Goal: Task Accomplishment & Management: Manage account settings

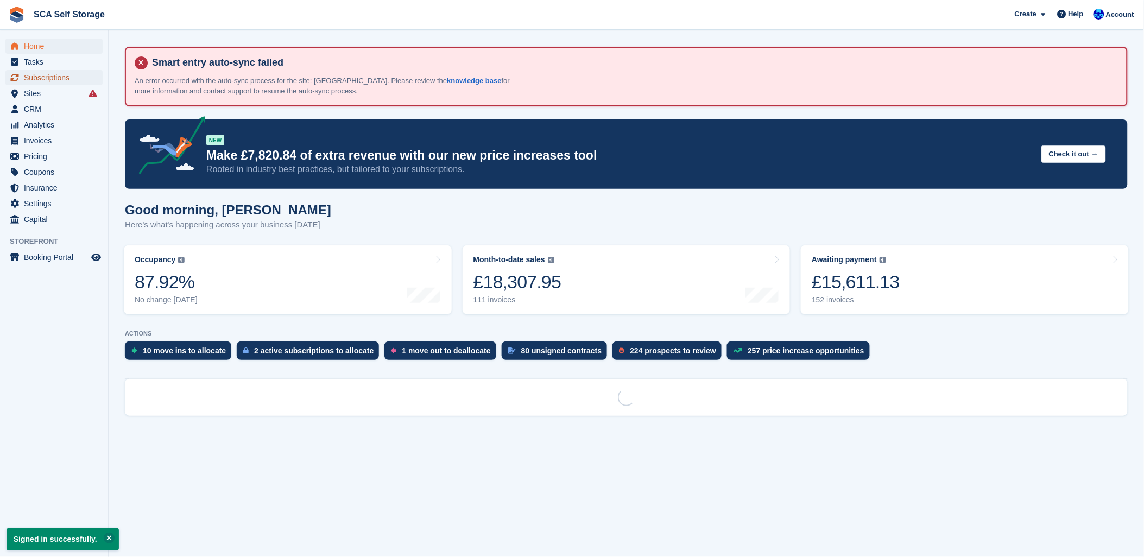
click at [58, 74] on span "Subscriptions" at bounding box center [56, 77] width 65 height 15
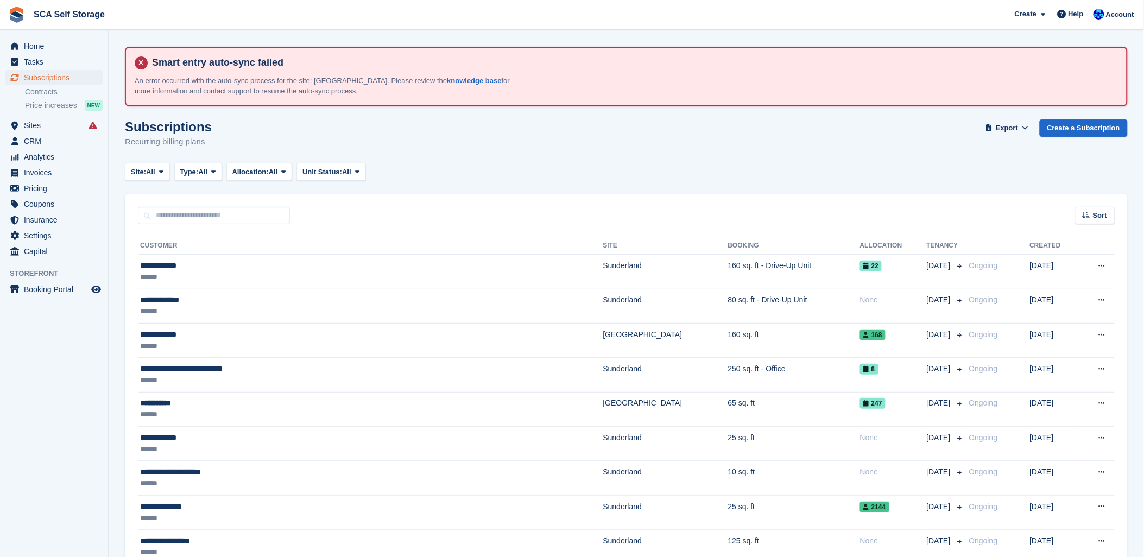
click at [231, 220] on input "text" at bounding box center [214, 216] width 152 height 18
type input "****"
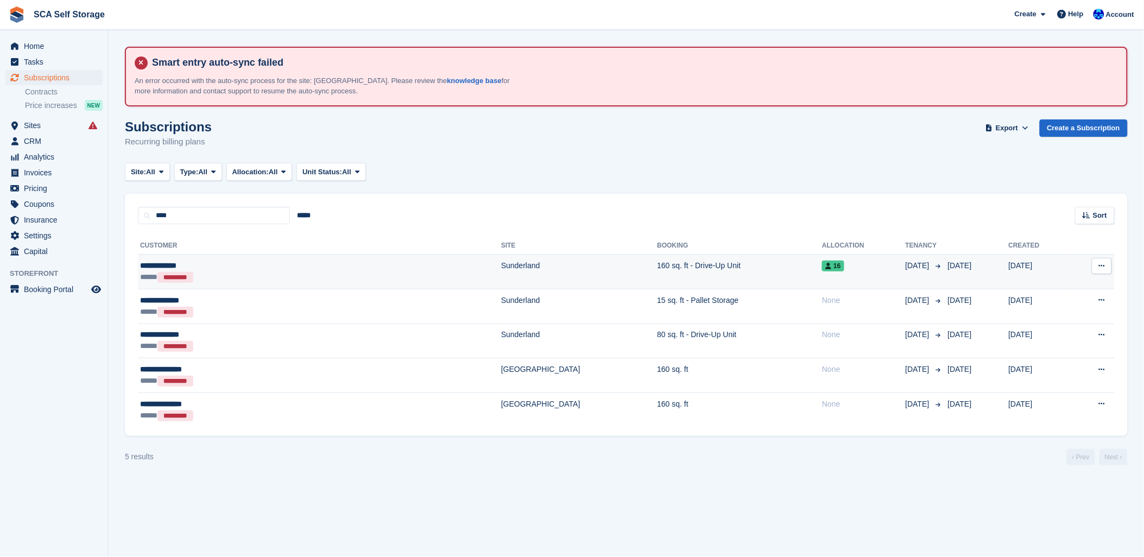
click at [262, 264] on div "**********" at bounding box center [231, 265] width 182 height 11
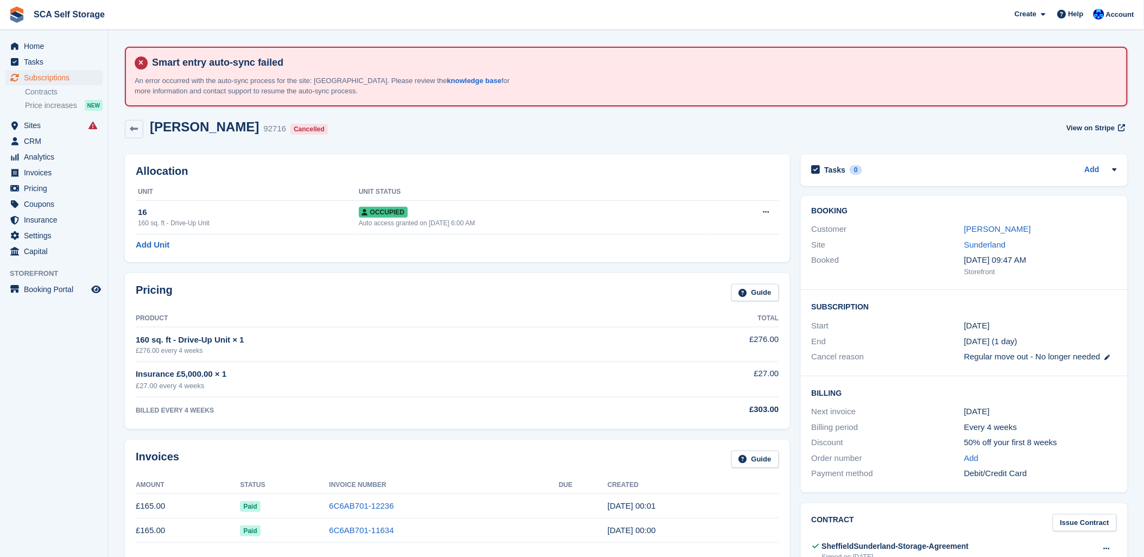
click at [324, 141] on div "Maria Harvey 92716 Cancelled View on Stripe" at bounding box center [625, 131] width 1013 height 35
click at [424, 136] on div "Maria Harvey 92716 Cancelled View on Stripe" at bounding box center [626, 129] width 1003 height 20
click at [365, 143] on div "Maria Harvey 92716 Cancelled View on Stripe" at bounding box center [625, 131] width 1013 height 35
click at [49, 67] on span "Tasks" at bounding box center [56, 61] width 65 height 15
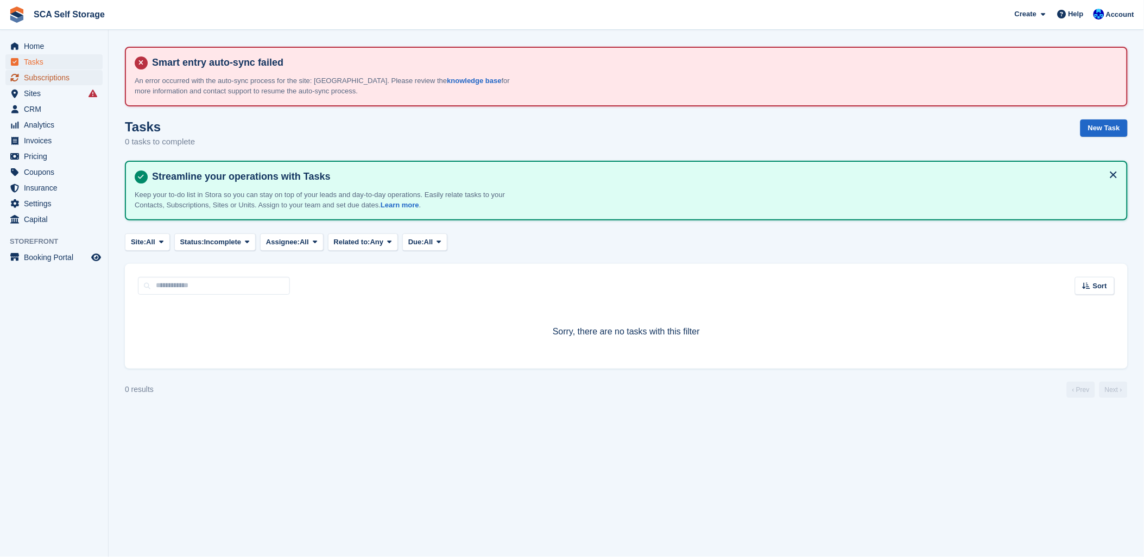
click at [50, 73] on span "Subscriptions" at bounding box center [56, 77] width 65 height 15
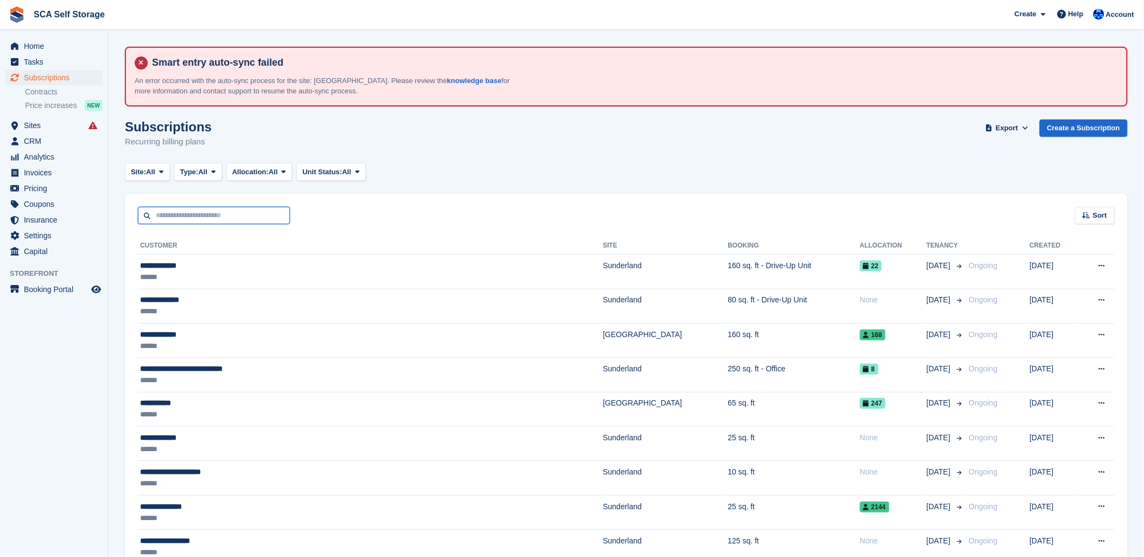
click at [235, 212] on input "text" at bounding box center [214, 216] width 152 height 18
type input "***"
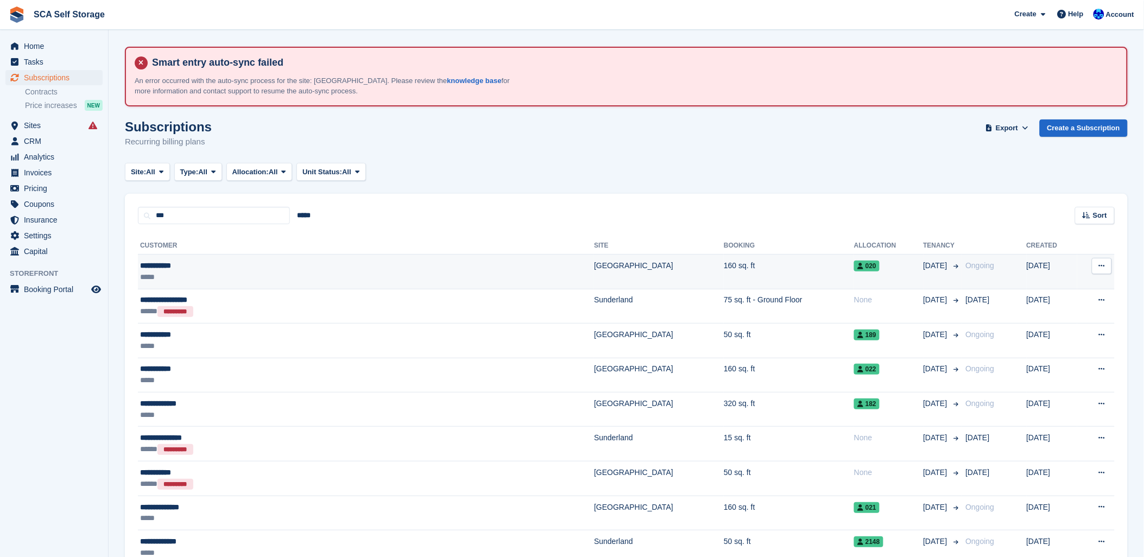
click at [241, 269] on td "**********" at bounding box center [366, 272] width 456 height 34
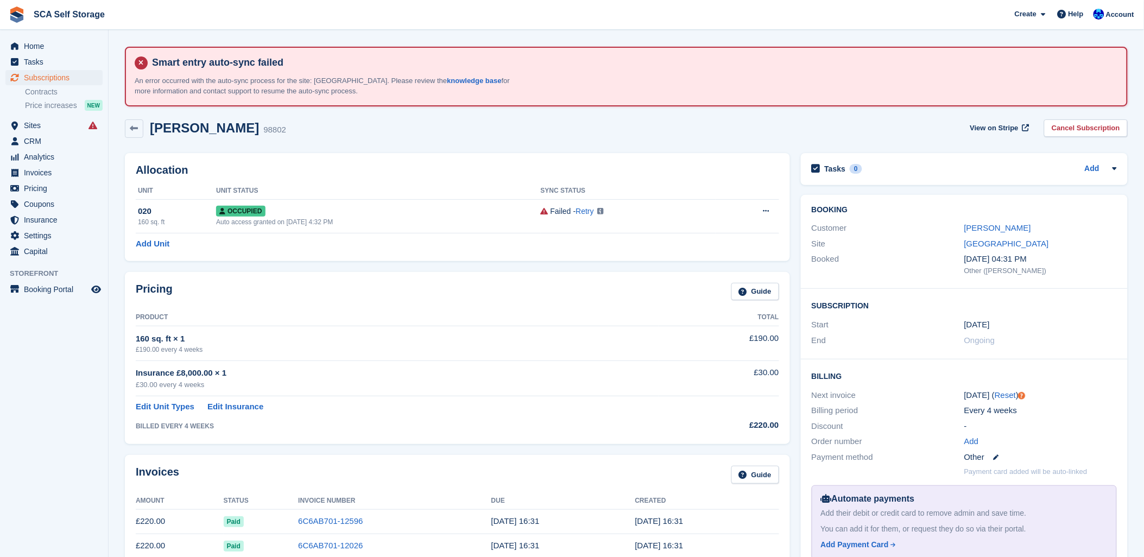
drag, startPoint x: 379, startPoint y: 140, endPoint x: 237, endPoint y: 142, distance: 142.2
click at [354, 142] on div "John Laylor 98802 View on Stripe Cancel Subscription" at bounding box center [625, 131] width 1013 height 34
click at [1003, 224] on link "John Laylor" at bounding box center [997, 227] width 67 height 9
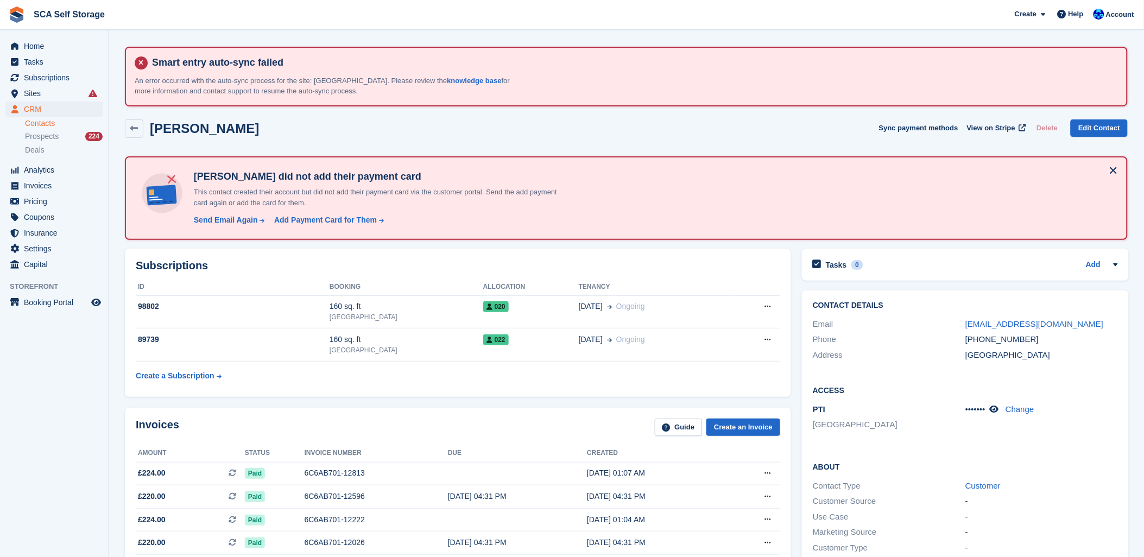
drag, startPoint x: 322, startPoint y: 104, endPoint x: 330, endPoint y: 107, distance: 8.1
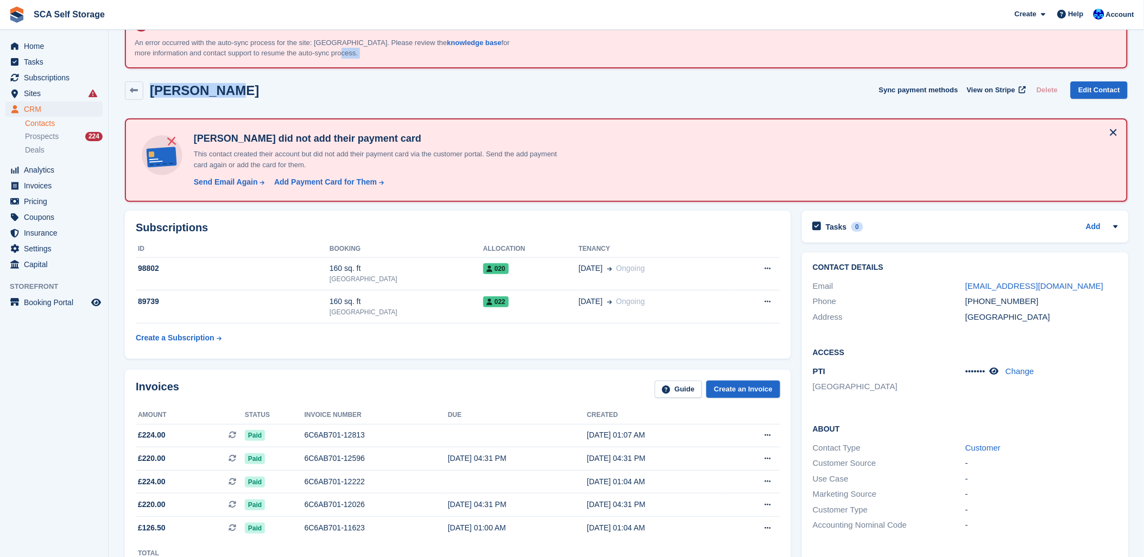
scroll to position [121, 0]
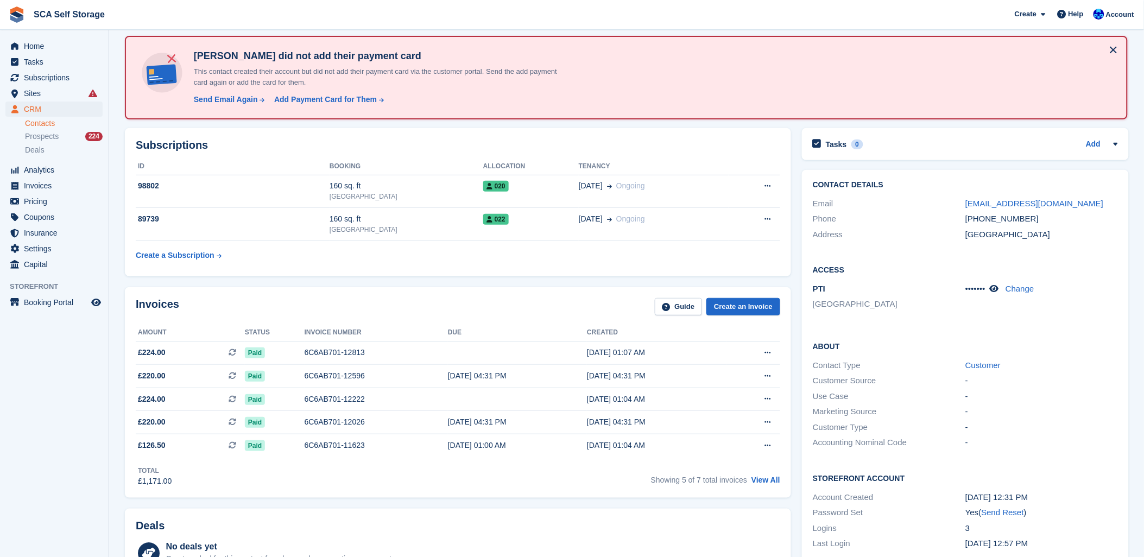
click at [589, 272] on div "Subscriptions ID Booking Allocation Tenancy 98802 160 sq. ft Sheffield 020 29 J…" at bounding box center [458, 202] width 666 height 148
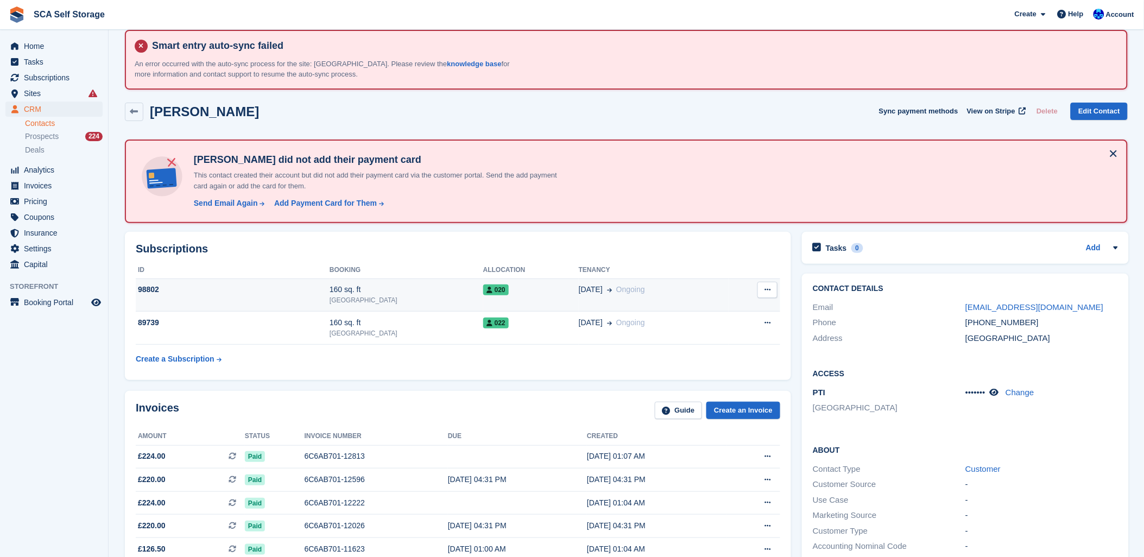
scroll to position [0, 0]
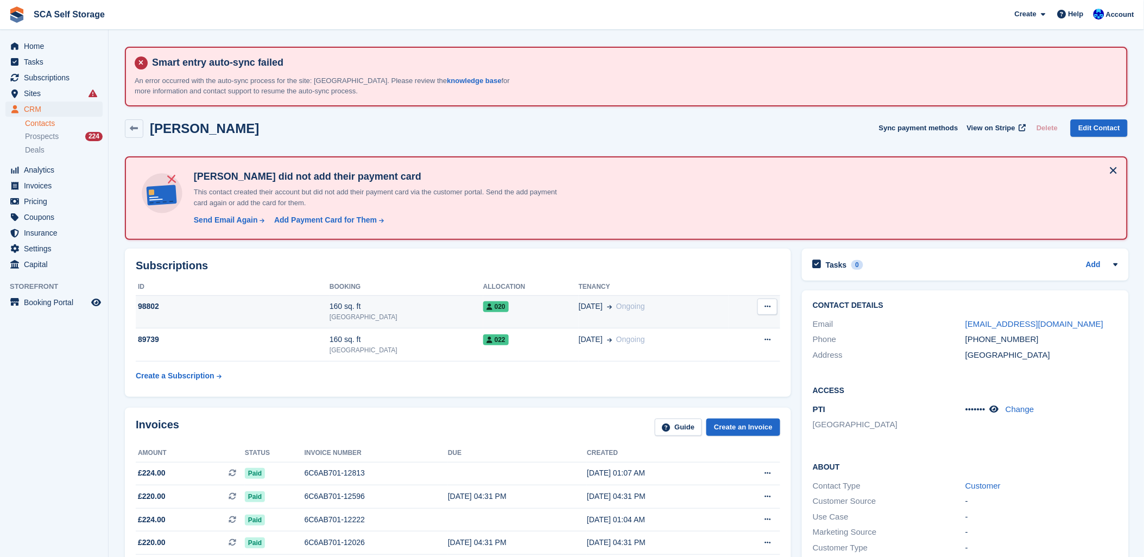
click at [398, 312] on div "[GEOGRAPHIC_DATA]" at bounding box center [406, 317] width 154 height 10
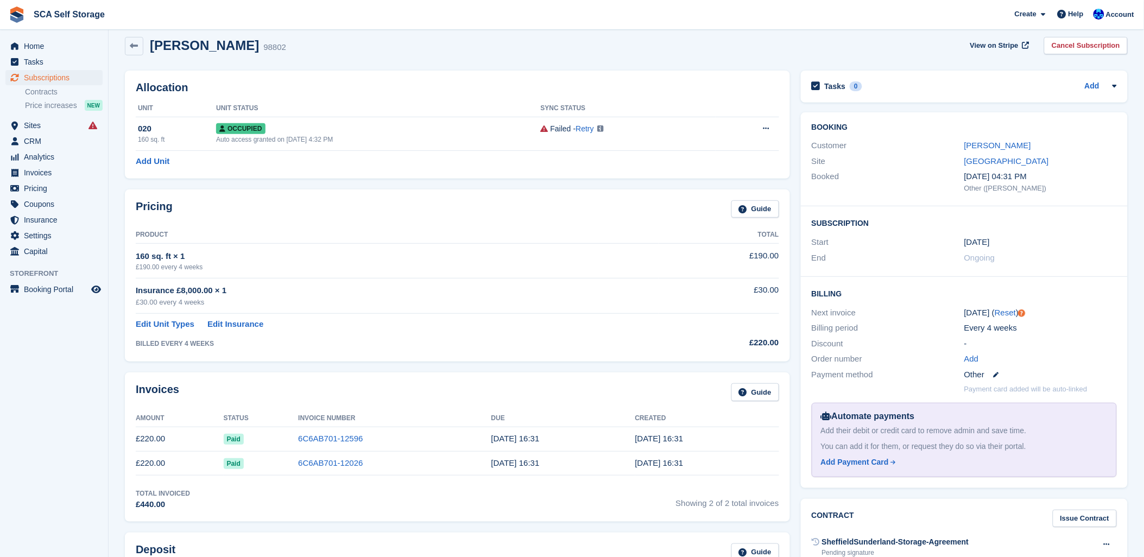
scroll to position [121, 0]
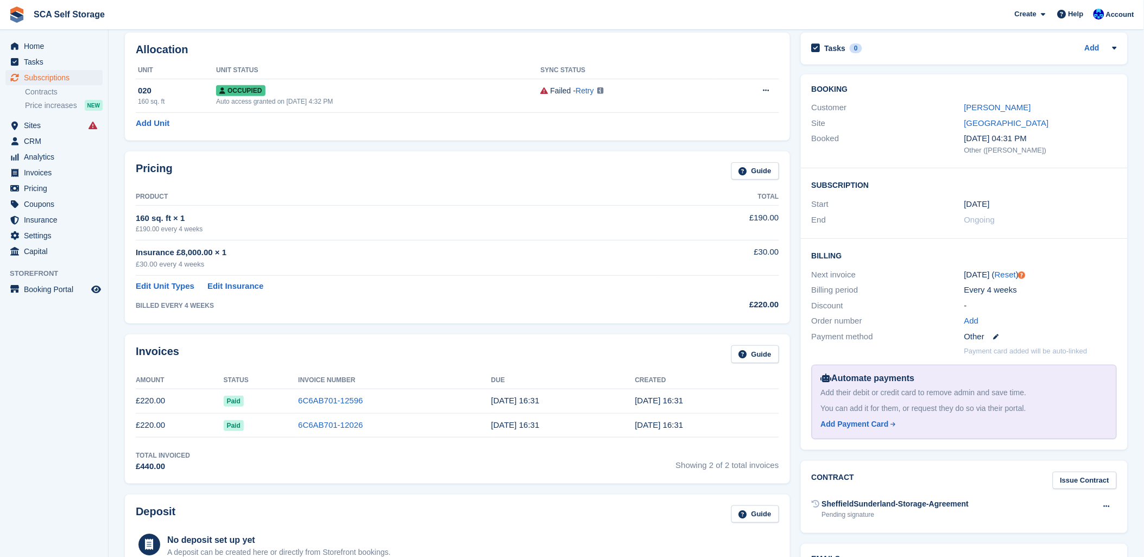
click at [497, 353] on div "Invoices Guide" at bounding box center [457, 357] width 643 height 24
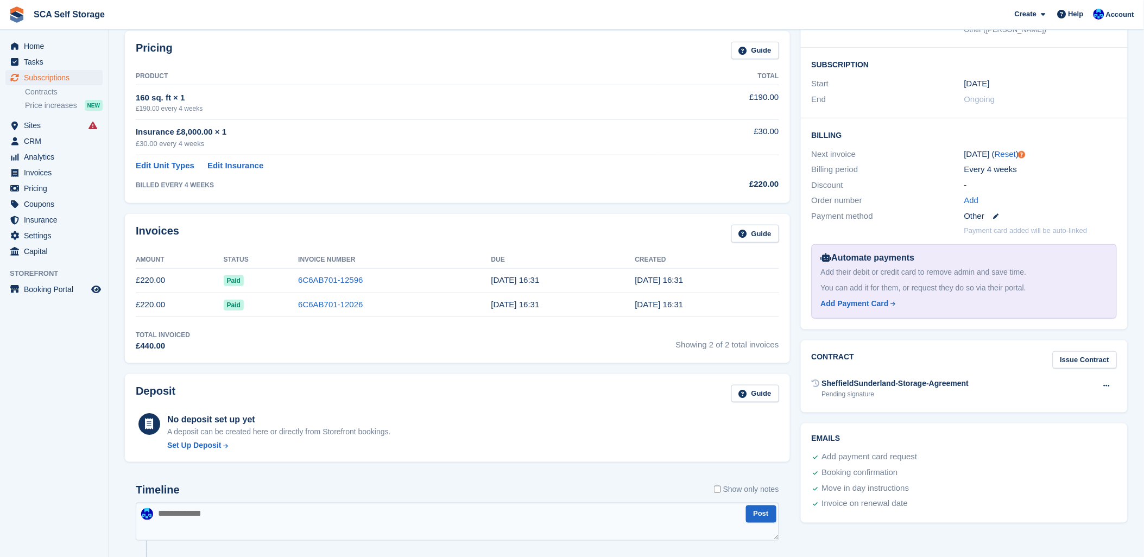
click at [292, 357] on div "Invoices Guide Amount Status Invoice Number Due Created £220.00 Paid 6C6AB701-1…" at bounding box center [457, 288] width 665 height 149
drag, startPoint x: 414, startPoint y: 227, endPoint x: 692, endPoint y: 211, distance: 278.4
click at [414, 226] on div "Invoices Guide" at bounding box center [457, 237] width 643 height 24
click at [646, 418] on div "No deposit set up yet A deposit can be created here or directly from Storefront…" at bounding box center [457, 431] width 643 height 40
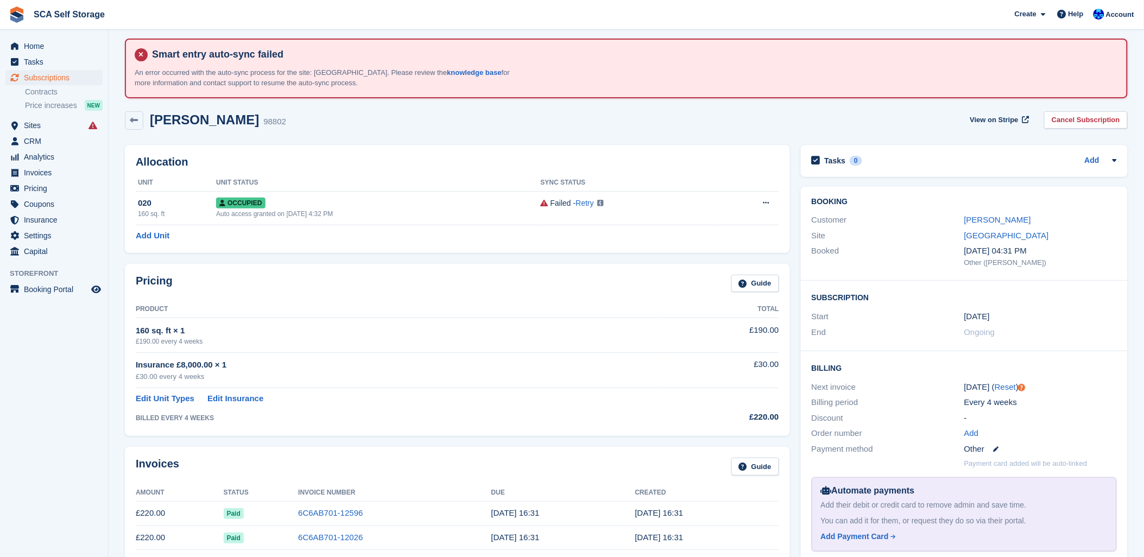
scroll to position [0, 0]
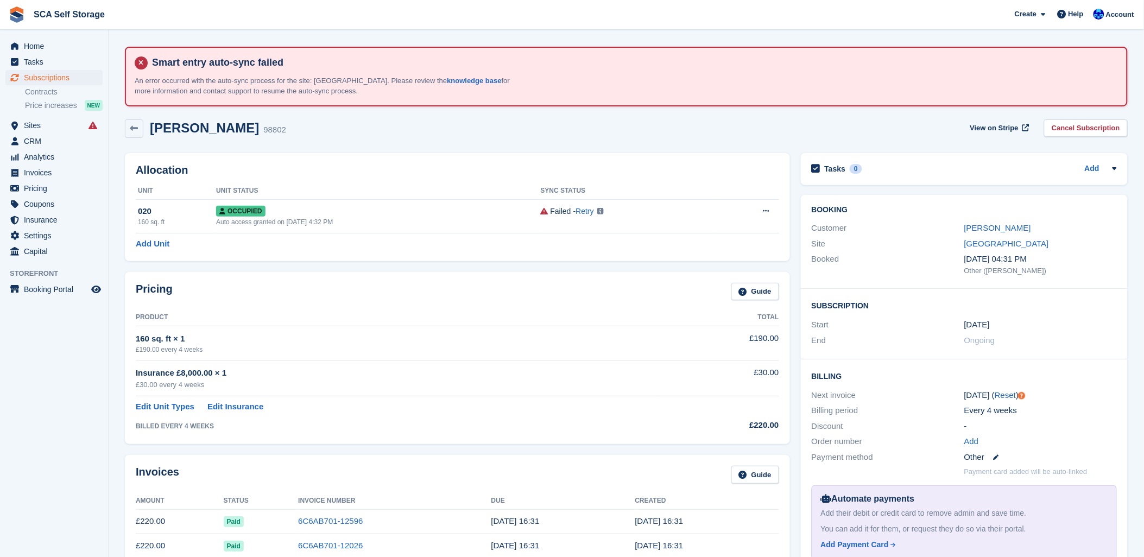
click at [637, 137] on div "John Laylor 98802 View on Stripe Cancel Subscription" at bounding box center [625, 131] width 1013 height 34
click at [1004, 226] on link "John Laylor" at bounding box center [997, 227] width 67 height 9
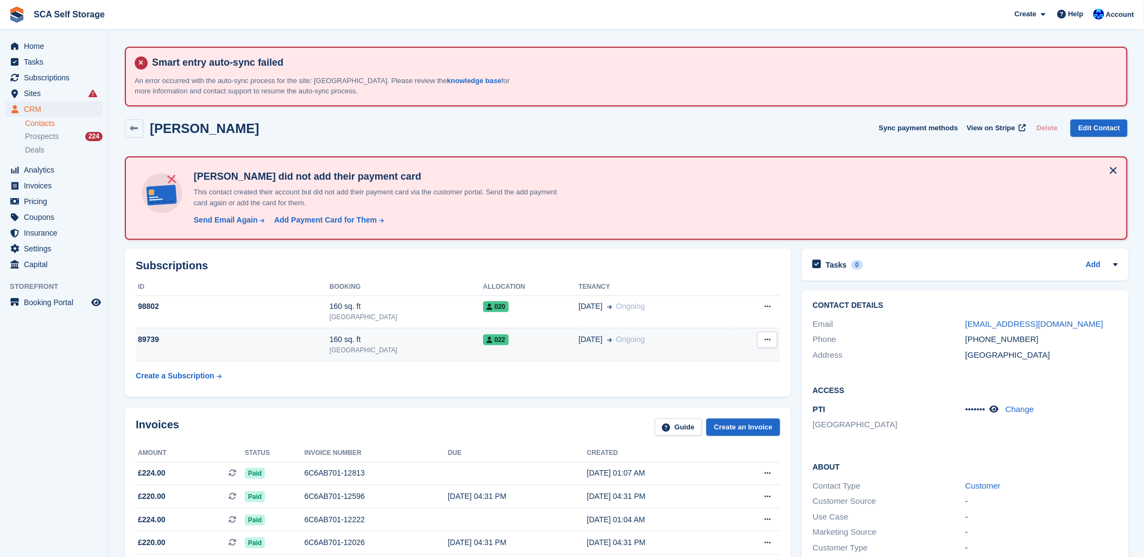
click at [483, 334] on div "022" at bounding box center [531, 339] width 96 height 11
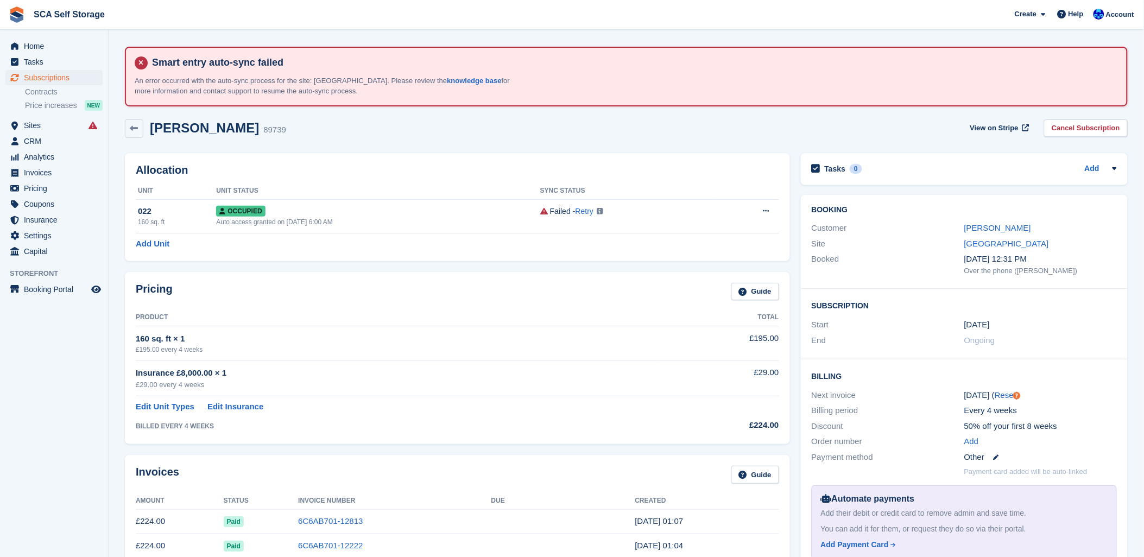
drag, startPoint x: 443, startPoint y: 145, endPoint x: 882, endPoint y: 147, distance: 439.1
click at [476, 148] on div "Allocation Unit Unit Status Sync Status 022 160 sq. ft Occupied Auto access gra…" at bounding box center [457, 207] width 676 height 119
drag, startPoint x: 649, startPoint y: 147, endPoint x: 620, endPoint y: 279, distance: 135.1
click at [643, 152] on div "Allocation Unit Unit Status Sync Status 022 160 sq. ft Occupied Auto access gra…" at bounding box center [457, 207] width 676 height 119
click at [986, 226] on link "[PERSON_NAME]" at bounding box center [997, 227] width 67 height 9
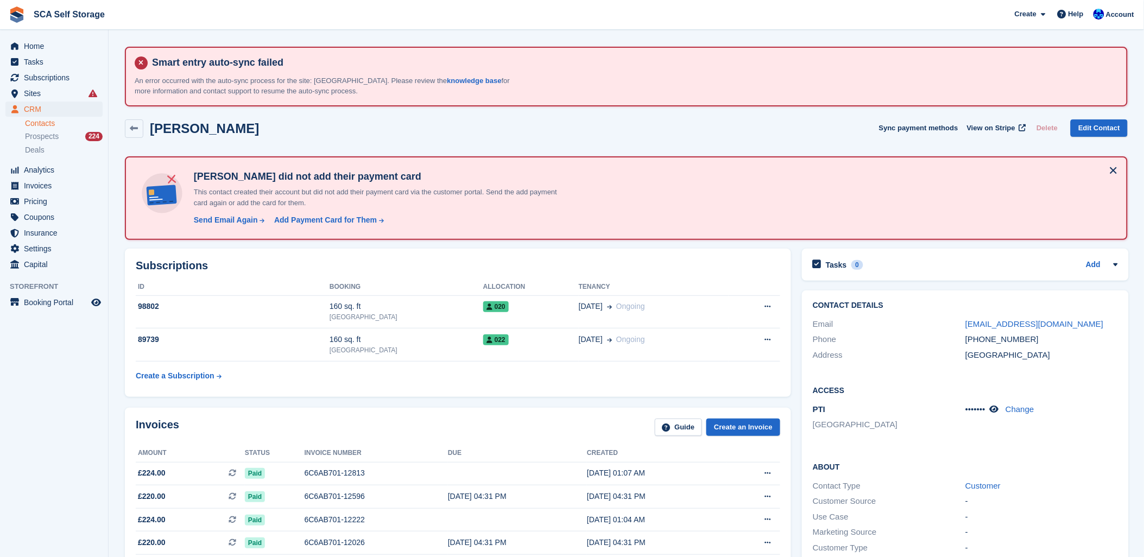
click at [670, 256] on div "Subscriptions ID Booking Allocation Tenancy 98802 160 sq. ft Sheffield 020 29 J…" at bounding box center [458, 323] width 666 height 148
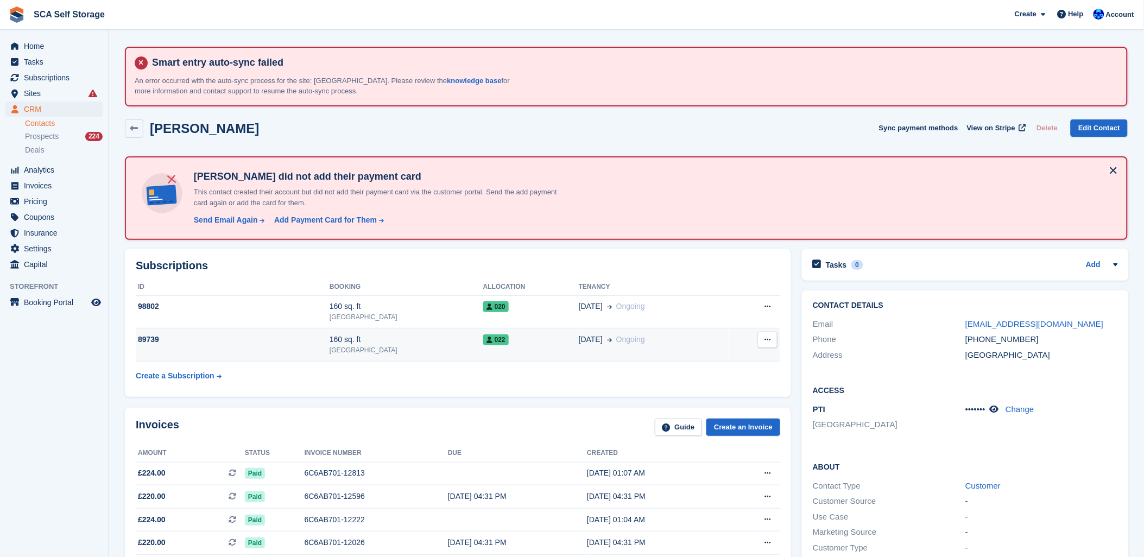
click at [484, 334] on div "022" at bounding box center [531, 339] width 96 height 11
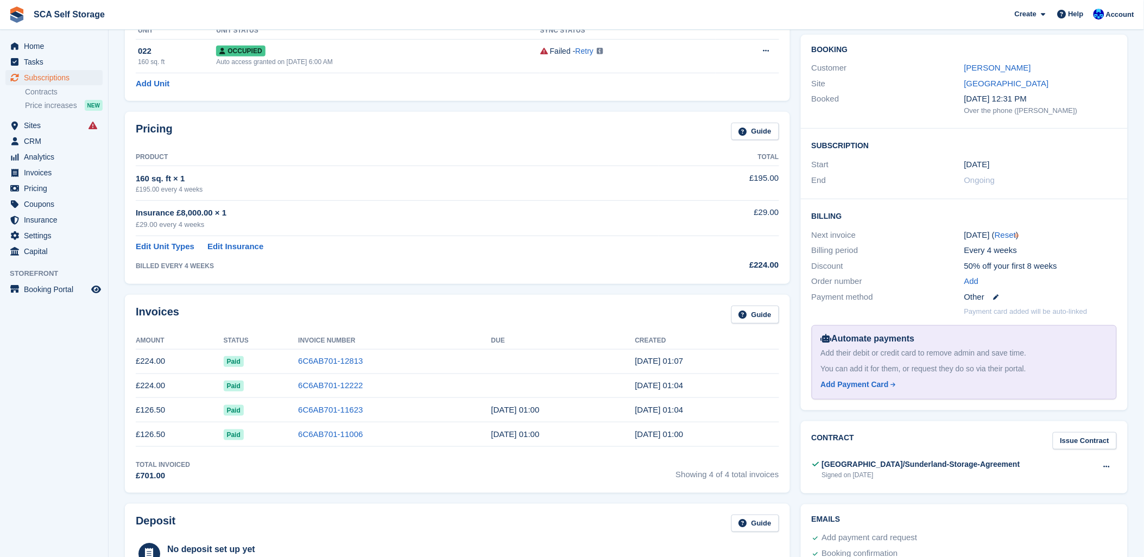
scroll to position [181, 0]
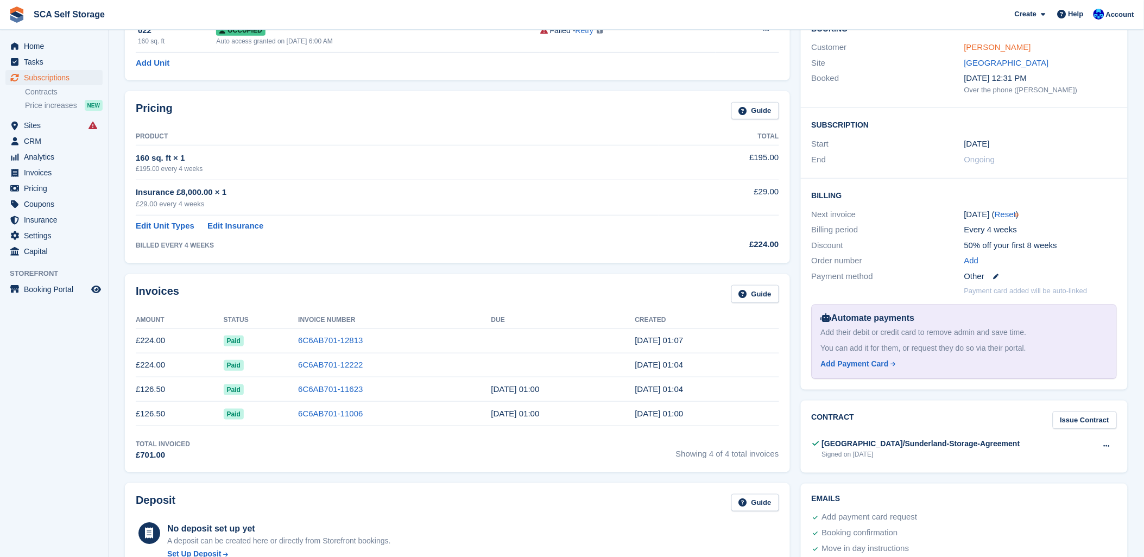
click at [983, 49] on link "[PERSON_NAME]" at bounding box center [997, 46] width 67 height 9
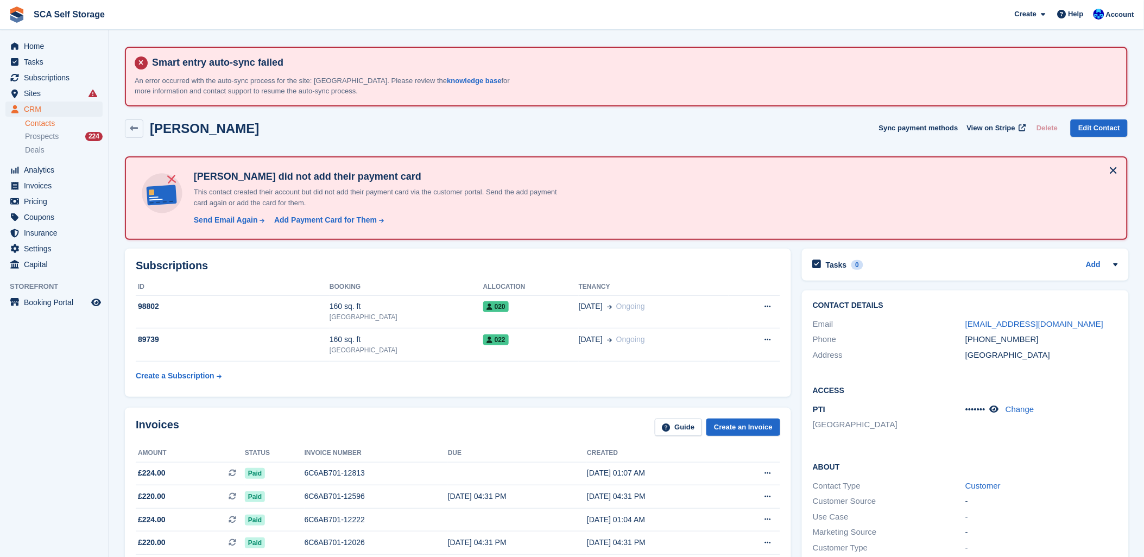
click at [524, 256] on div "Subscriptions ID Booking Allocation Tenancy 98802 160 sq. ft [GEOGRAPHIC_DATA] …" at bounding box center [458, 323] width 666 height 148
click at [581, 243] on div "Subscriptions ID Booking Allocation Tenancy 98802 160 sq. ft [GEOGRAPHIC_DATA] …" at bounding box center [457, 322] width 677 height 159
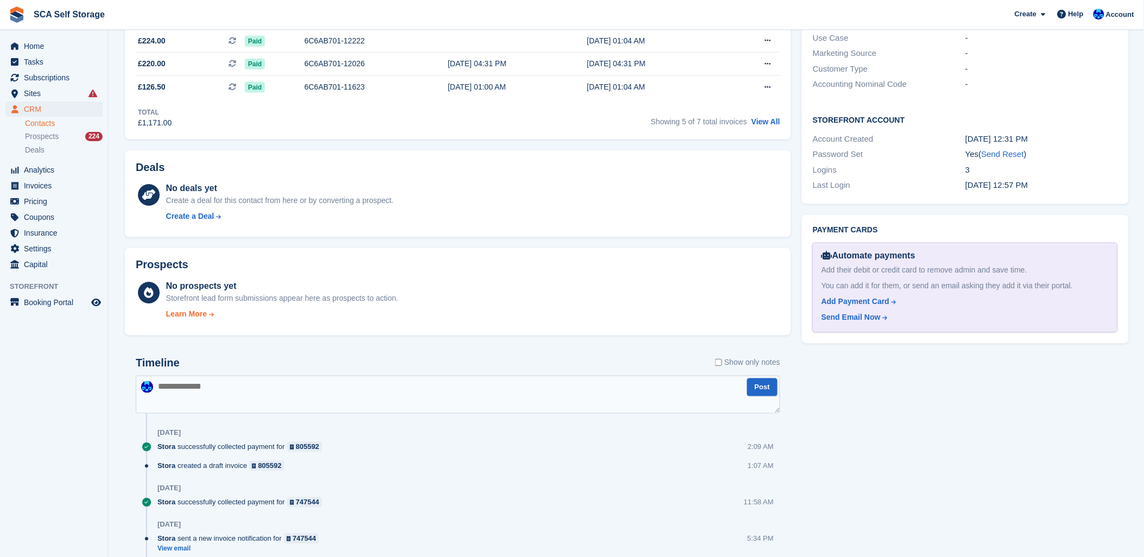
scroll to position [422, 0]
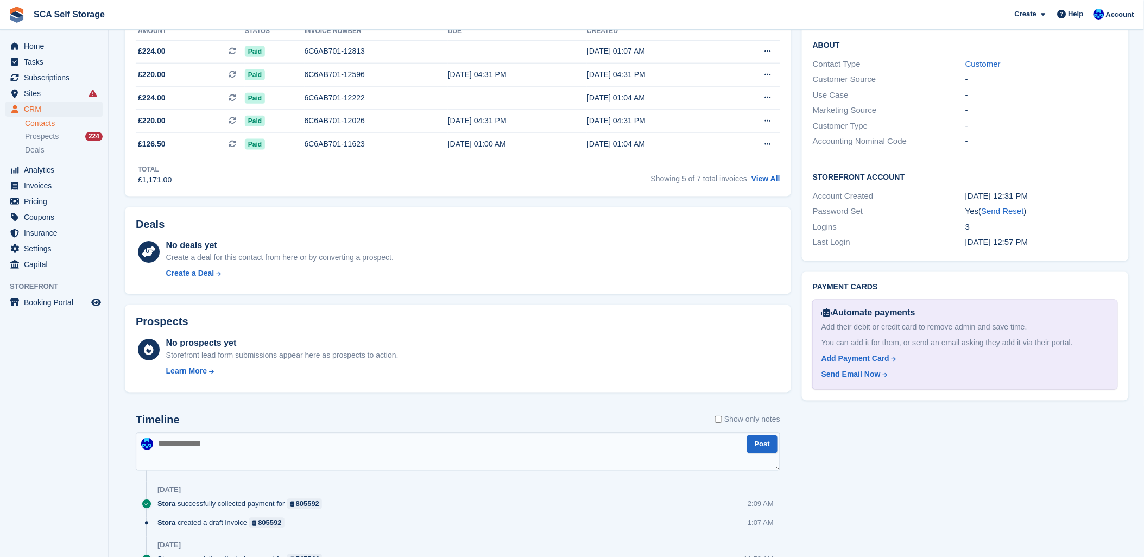
drag, startPoint x: 454, startPoint y: 246, endPoint x: 505, endPoint y: 249, distance: 51.1
click at [462, 245] on div "No deals yet Create a deal for this contact from here or by converting a prospe…" at bounding box center [473, 261] width 614 height 45
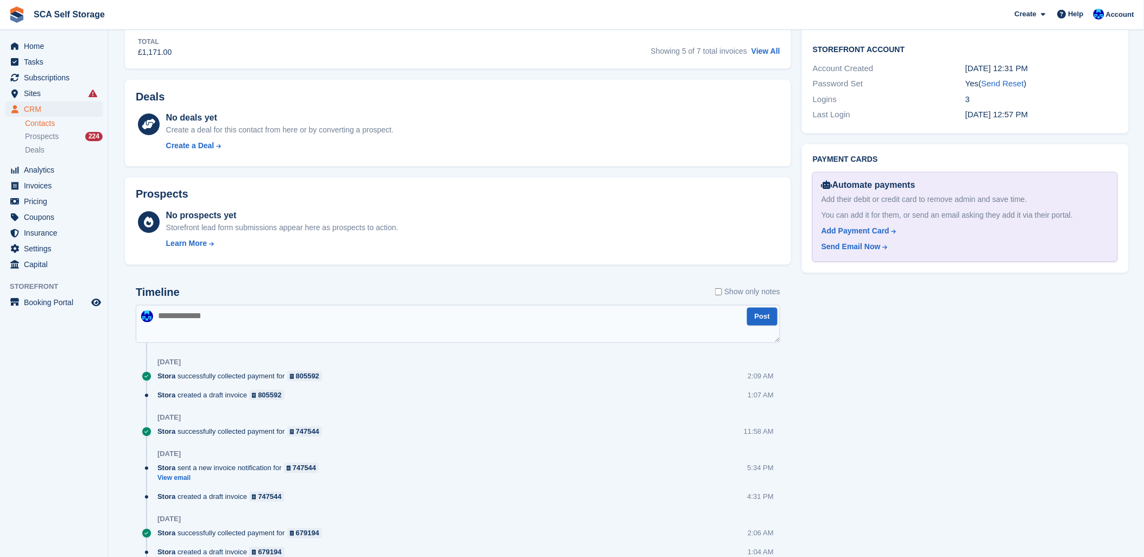
scroll to position [543, 0]
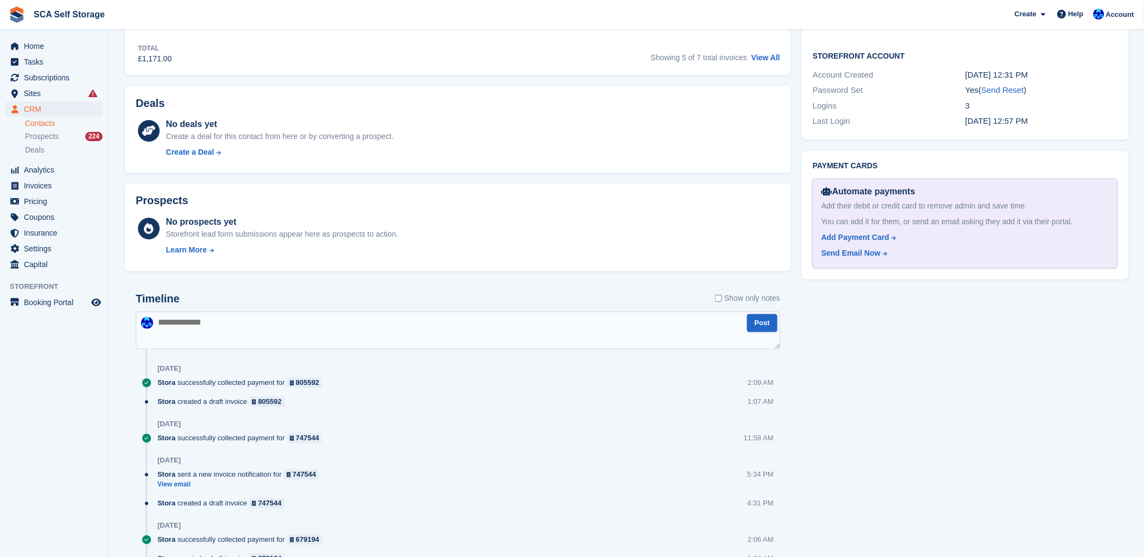
drag, startPoint x: 572, startPoint y: 283, endPoint x: 583, endPoint y: 278, distance: 11.9
click at [583, 278] on div "Subscriptions ID Booking Allocation Tenancy 98802 160 sq. ft [GEOGRAPHIC_DATA] …" at bounding box center [457, 556] width 677 height 1712
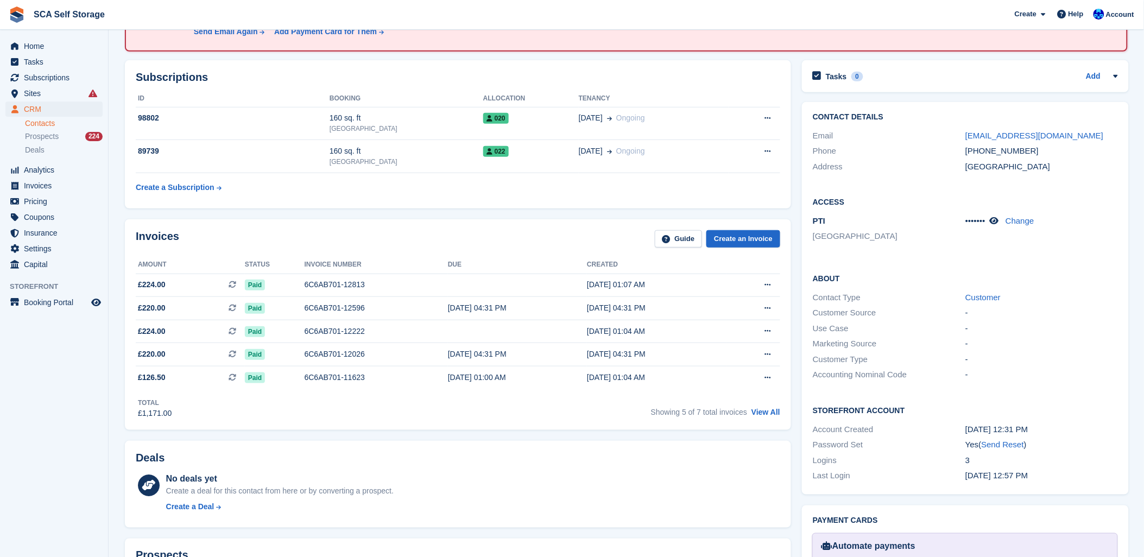
scroll to position [181, 0]
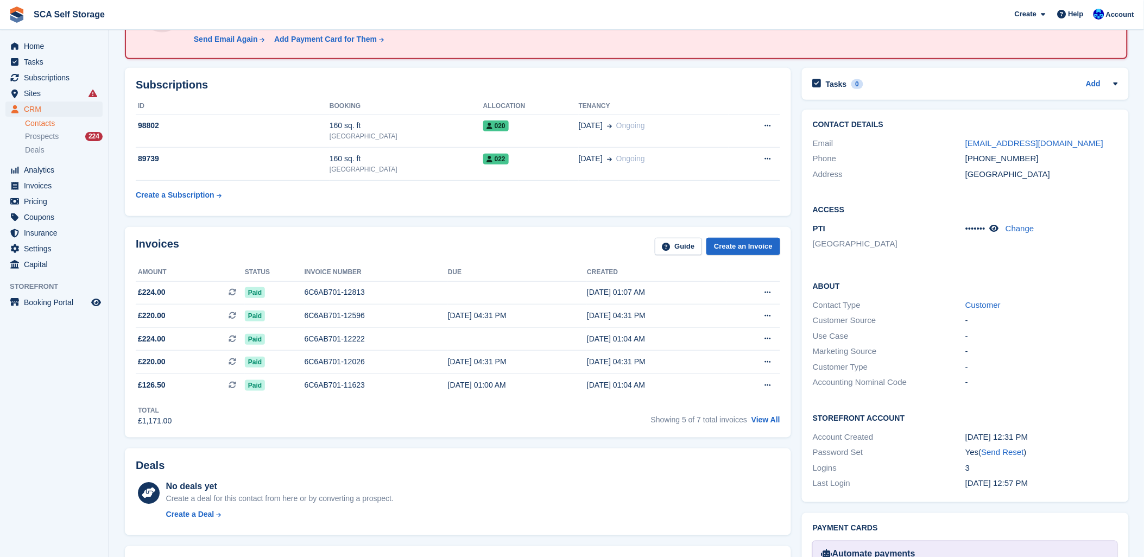
drag, startPoint x: 454, startPoint y: 71, endPoint x: 512, endPoint y: 80, distance: 58.7
click at [460, 73] on div "Subscriptions ID Booking Allocation Tenancy 98802 160 sq. ft [GEOGRAPHIC_DATA] …" at bounding box center [458, 142] width 666 height 148
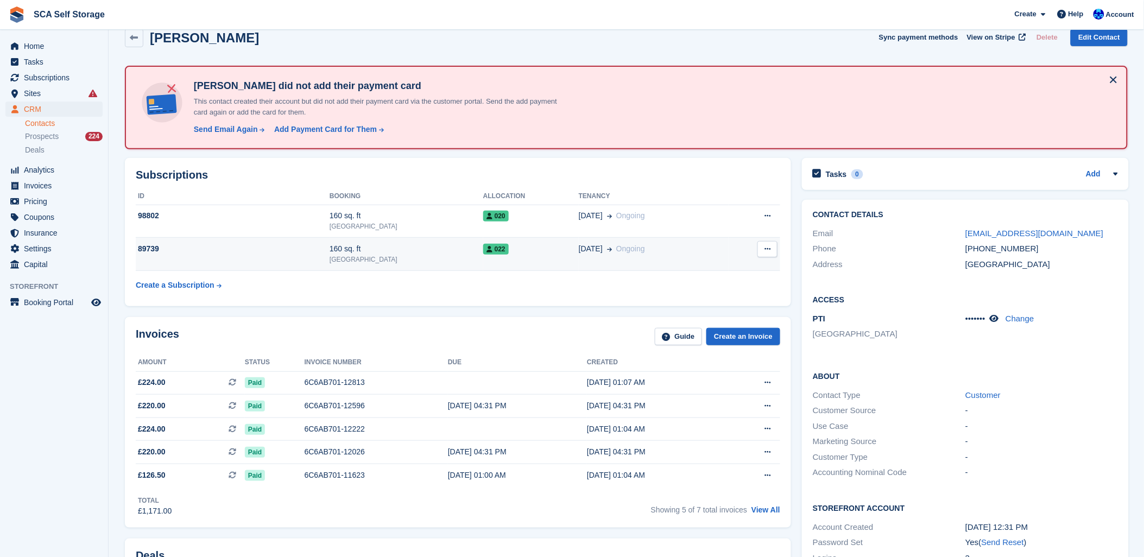
scroll to position [121, 0]
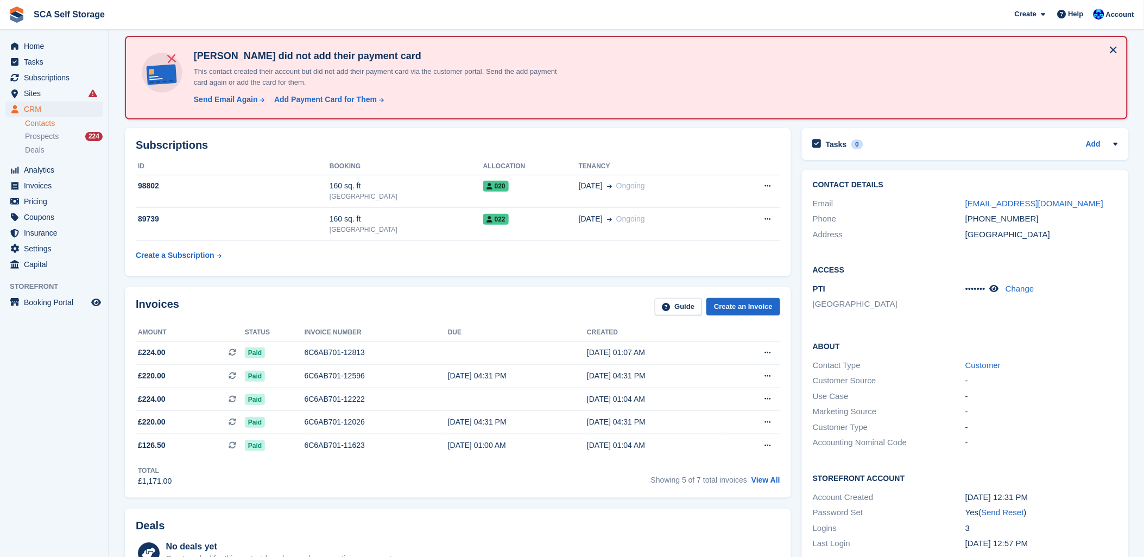
drag, startPoint x: 496, startPoint y: 280, endPoint x: 498, endPoint y: 274, distance: 6.4
click at [495, 282] on div "Invoices Guide Create an Invoice Amount Status Invoice number Due Created £224.…" at bounding box center [457, 392] width 677 height 221
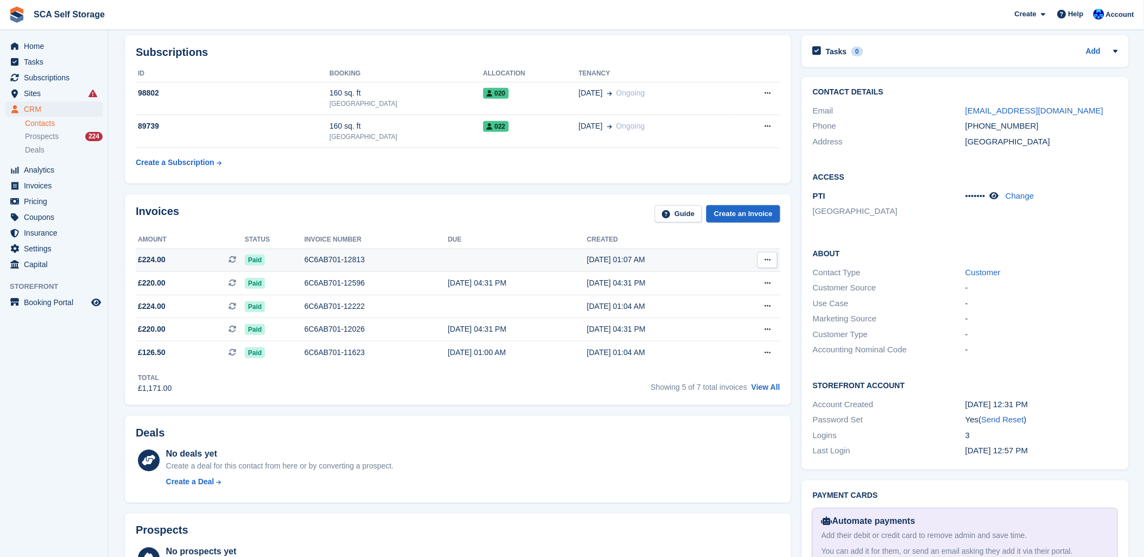
scroll to position [241, 0]
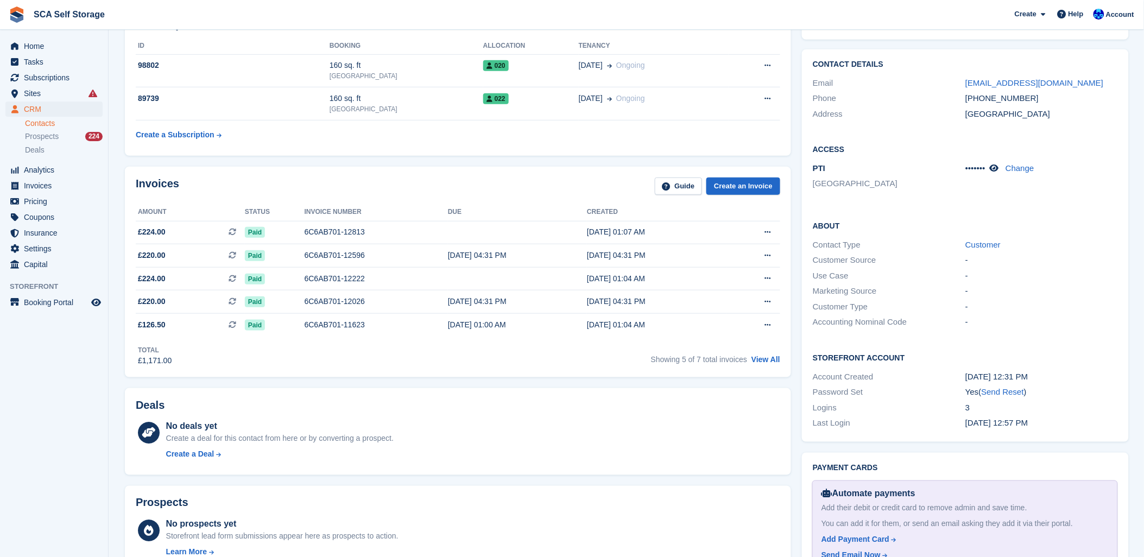
click at [221, 178] on div "Invoices Guide Create an Invoice" at bounding box center [458, 190] width 644 height 24
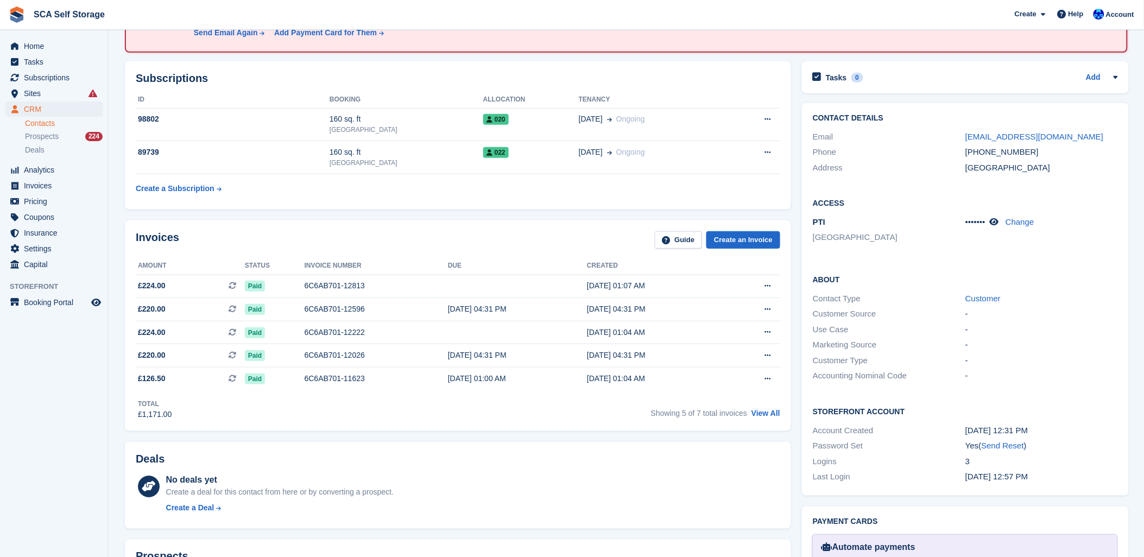
scroll to position [181, 0]
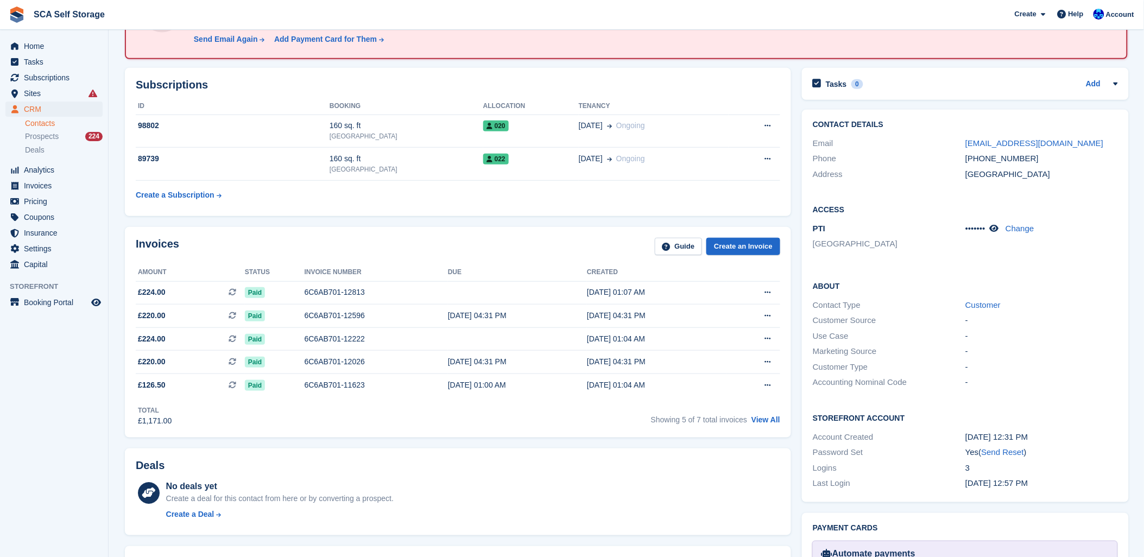
click at [413, 224] on div "Invoices Guide Create an Invoice Amount Status Invoice number Due Created £224.…" at bounding box center [457, 331] width 677 height 221
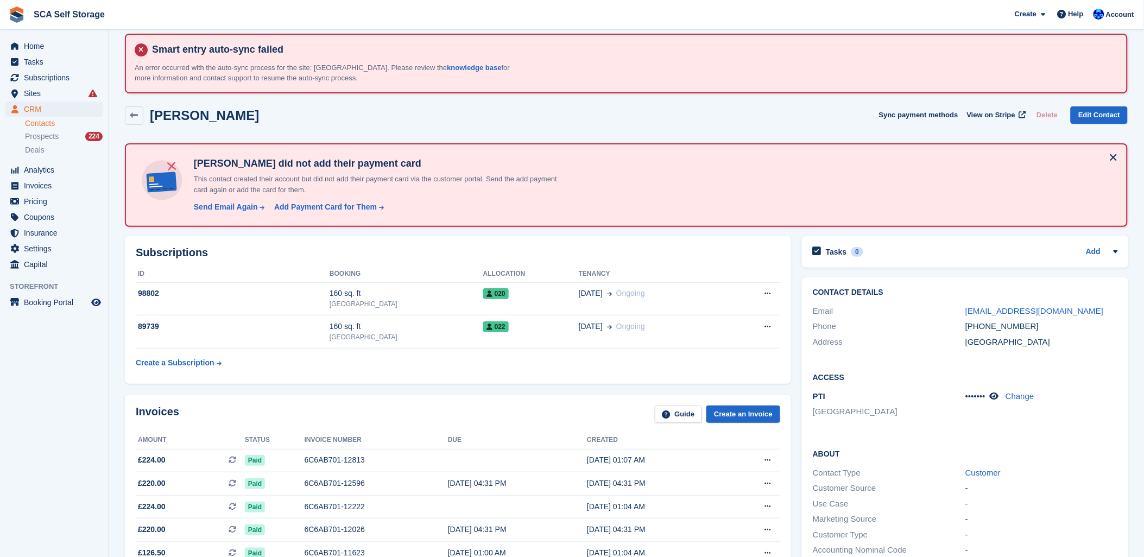
scroll to position [0, 0]
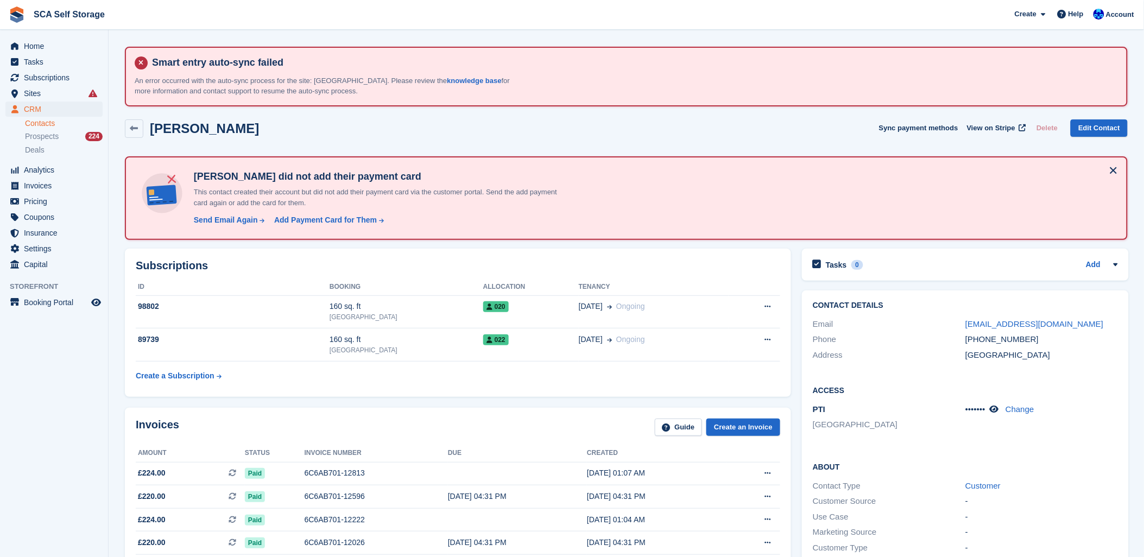
drag, startPoint x: 408, startPoint y: 113, endPoint x: 500, endPoint y: 122, distance: 92.1
click at [421, 115] on div "John Laylor Sync payment methods View on Stripe Delete Edit Contact" at bounding box center [625, 131] width 1013 height 34
drag, startPoint x: 629, startPoint y: 273, endPoint x: 644, endPoint y: 269, distance: 15.7
click at [631, 271] on div "Subscriptions ID Booking Allocation Tenancy 98802 160 sq. ft Sheffield 020 29 J…" at bounding box center [458, 323] width 666 height 148
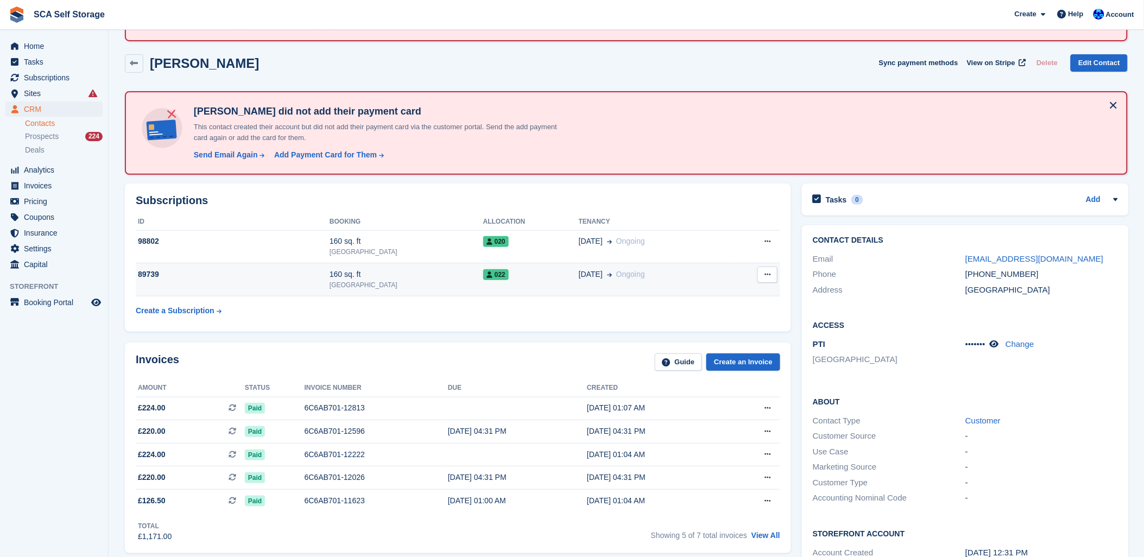
scroll to position [60, 0]
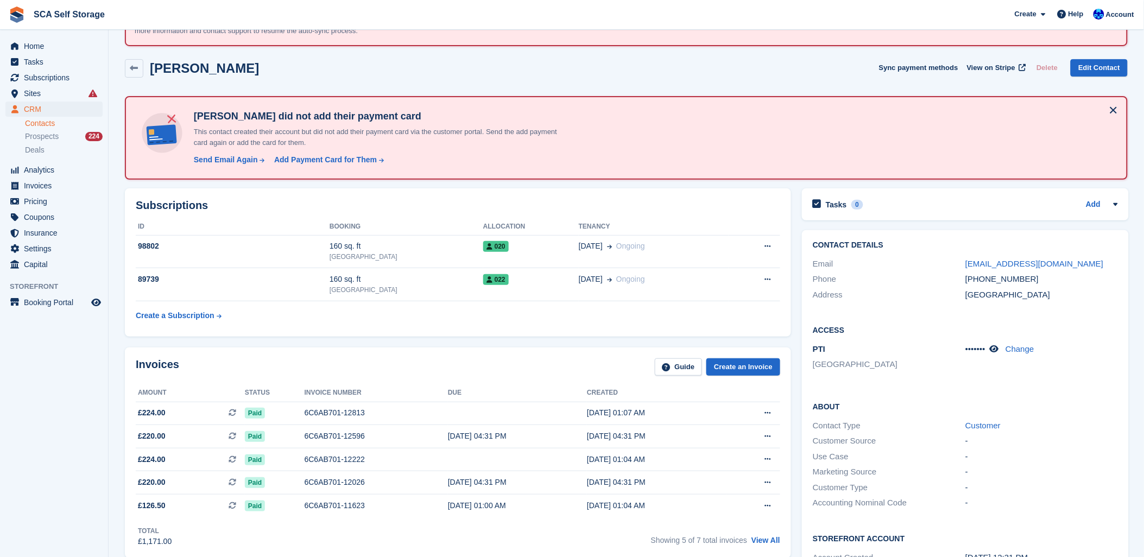
click at [546, 183] on div "Subscriptions ID Booking Allocation Tenancy 98802 160 sq. ft Sheffield 020 29 J…" at bounding box center [457, 262] width 677 height 159
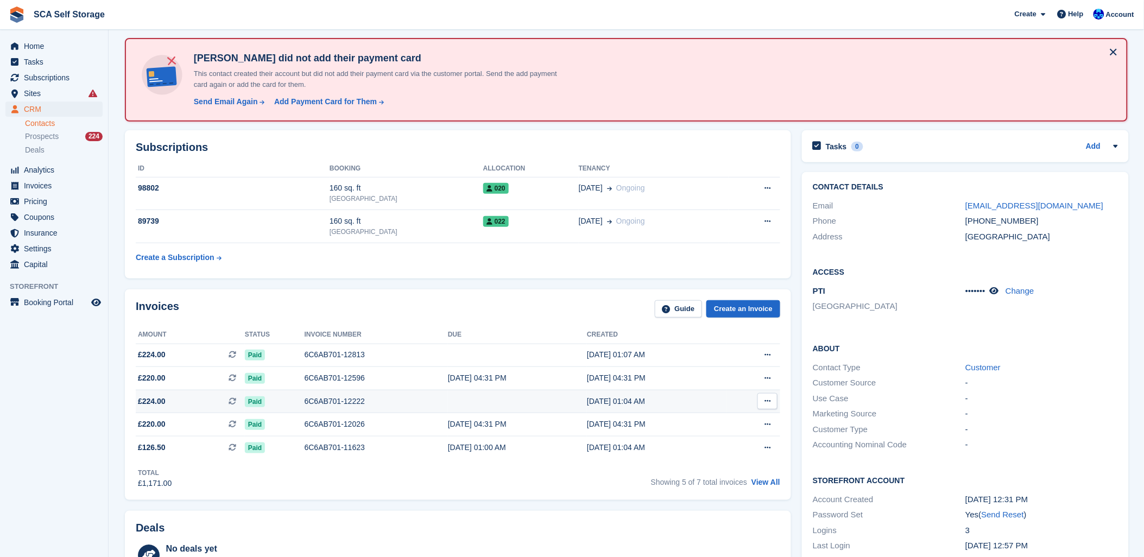
scroll to position [181, 0]
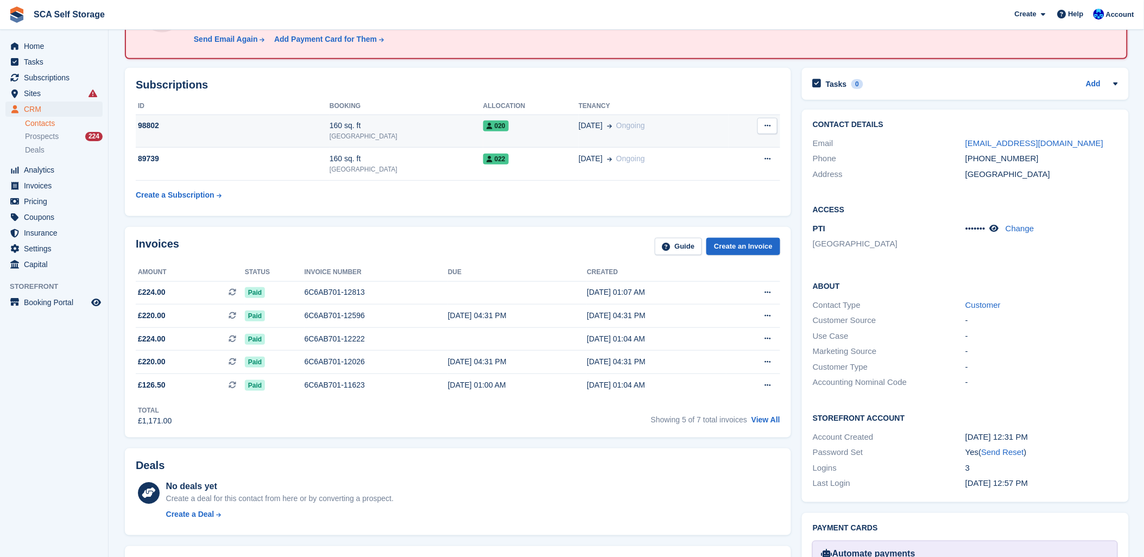
click at [483, 123] on span "020" at bounding box center [496, 126] width 26 height 11
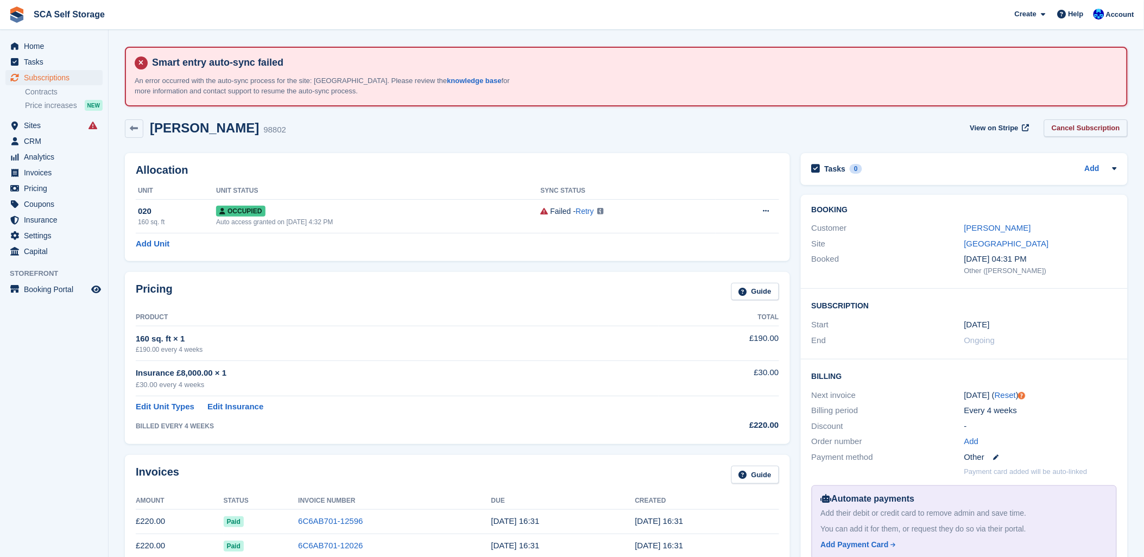
click at [1100, 126] on link "Cancel Subscription" at bounding box center [1086, 128] width 84 height 18
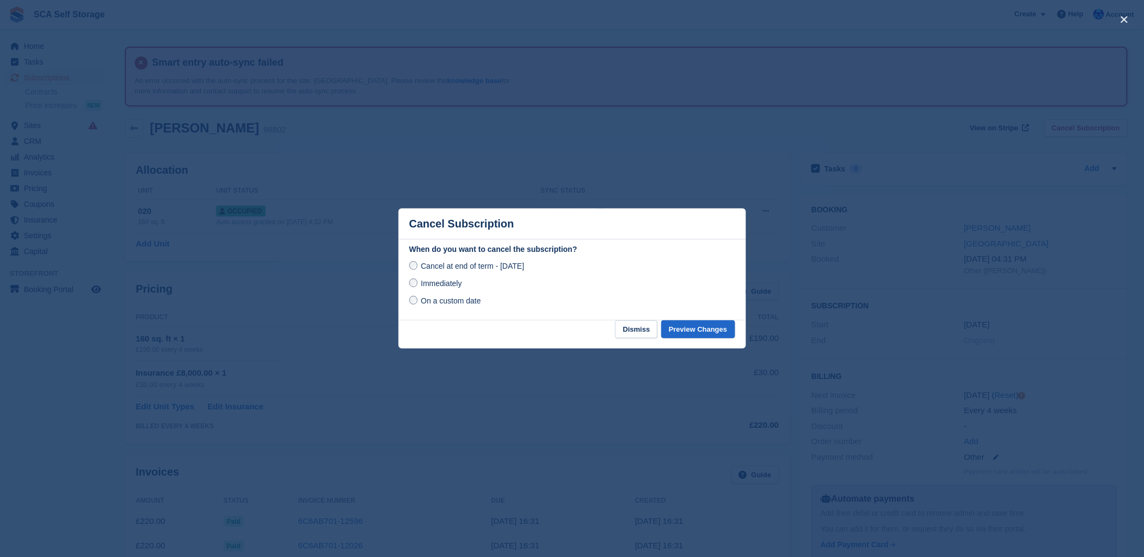
click at [425, 285] on span "Immediately" at bounding box center [441, 283] width 41 height 9
click at [682, 318] on div "When do you want to cancel the subscription? Cancel at end of term - [DATE] Imm…" at bounding box center [571, 282] width 347 height 77
click at [696, 330] on button "Preview Changes" at bounding box center [698, 329] width 74 height 18
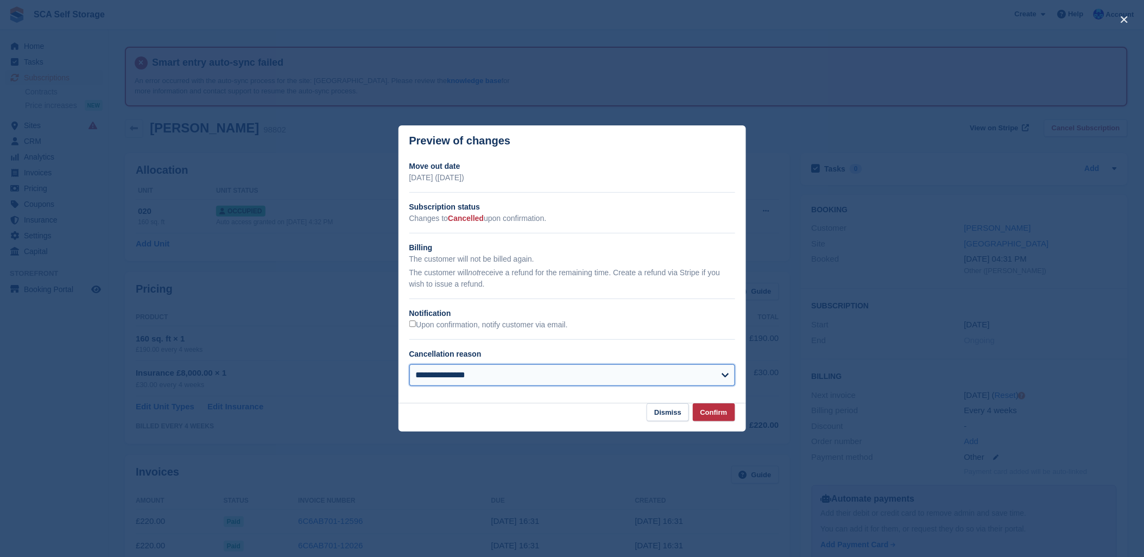
click at [583, 376] on select "**********" at bounding box center [572, 375] width 326 height 22
select select "**********"
click at [409, 365] on select "**********" at bounding box center [572, 375] width 326 height 22
click at [719, 416] on button "Confirm" at bounding box center [714, 412] width 42 height 18
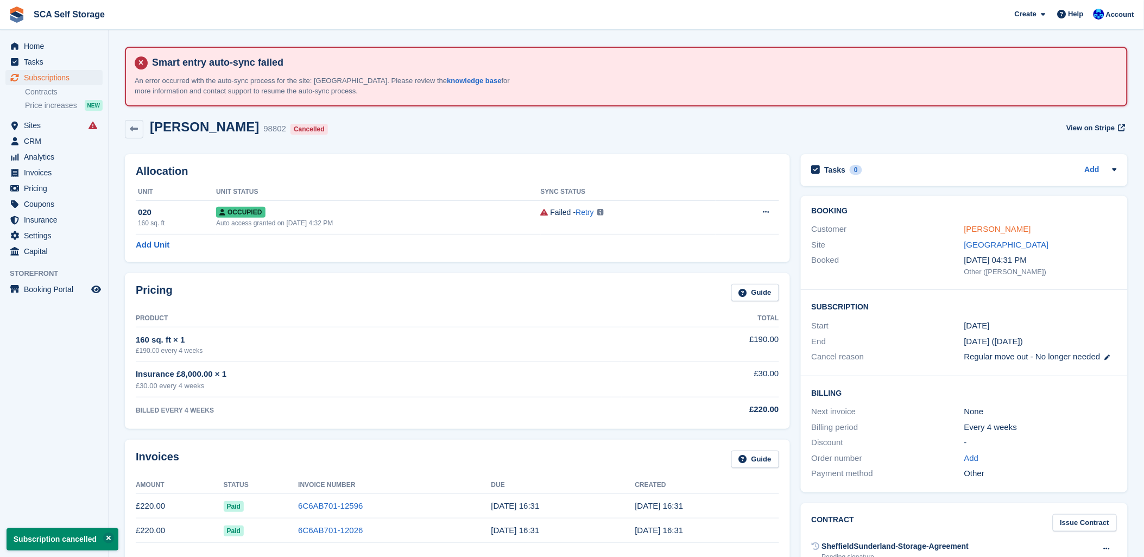
click at [986, 226] on link "[PERSON_NAME]" at bounding box center [997, 228] width 67 height 9
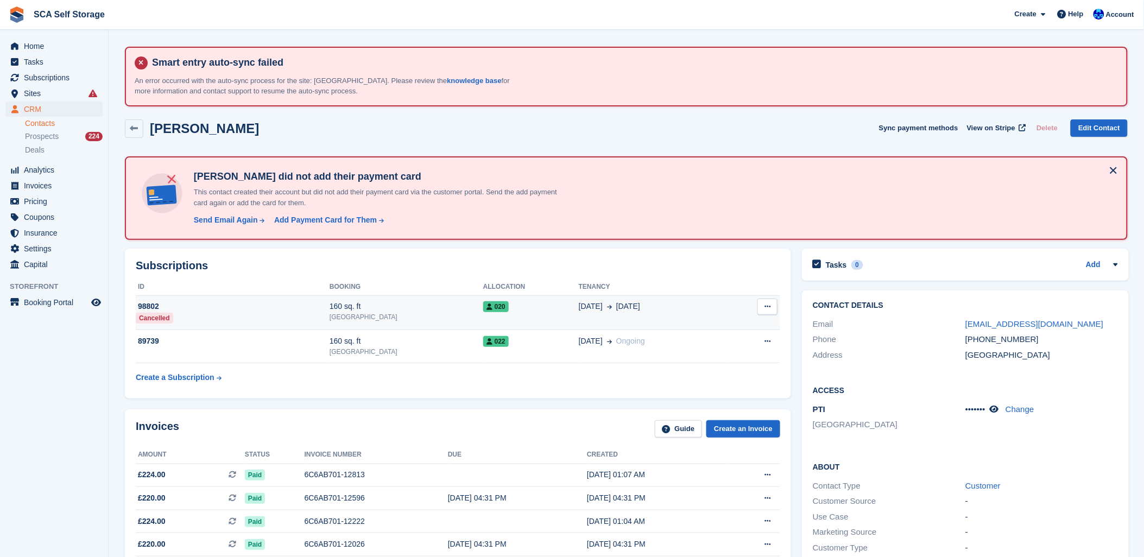
click at [772, 303] on button at bounding box center [767, 307] width 20 height 16
click at [579, 303] on span "[DATE]" at bounding box center [591, 306] width 24 height 11
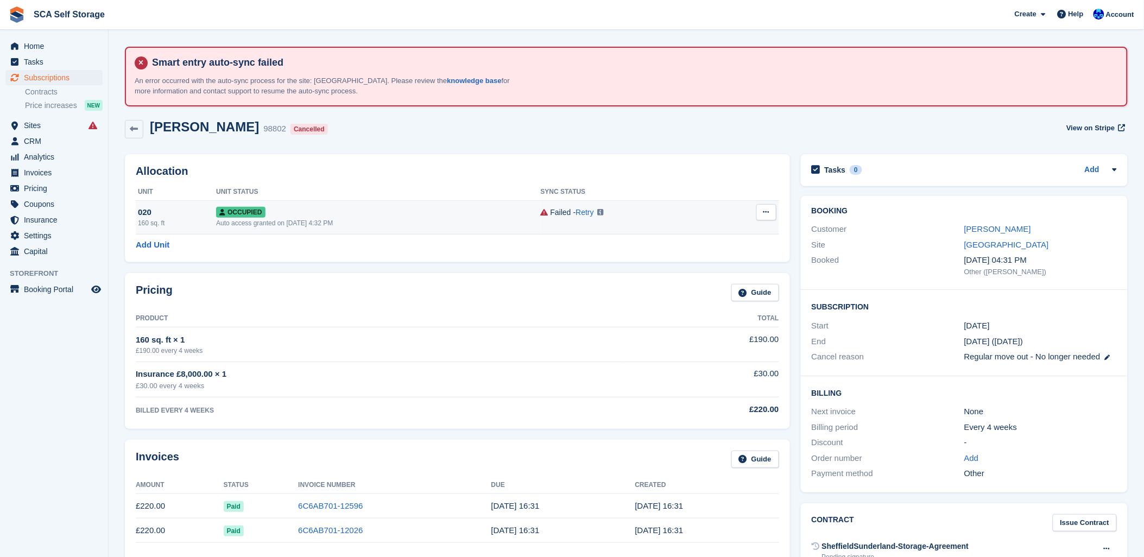
click at [764, 218] on button at bounding box center [766, 212] width 20 height 16
click at [690, 259] on p "Deallocate" at bounding box center [724, 257] width 94 height 14
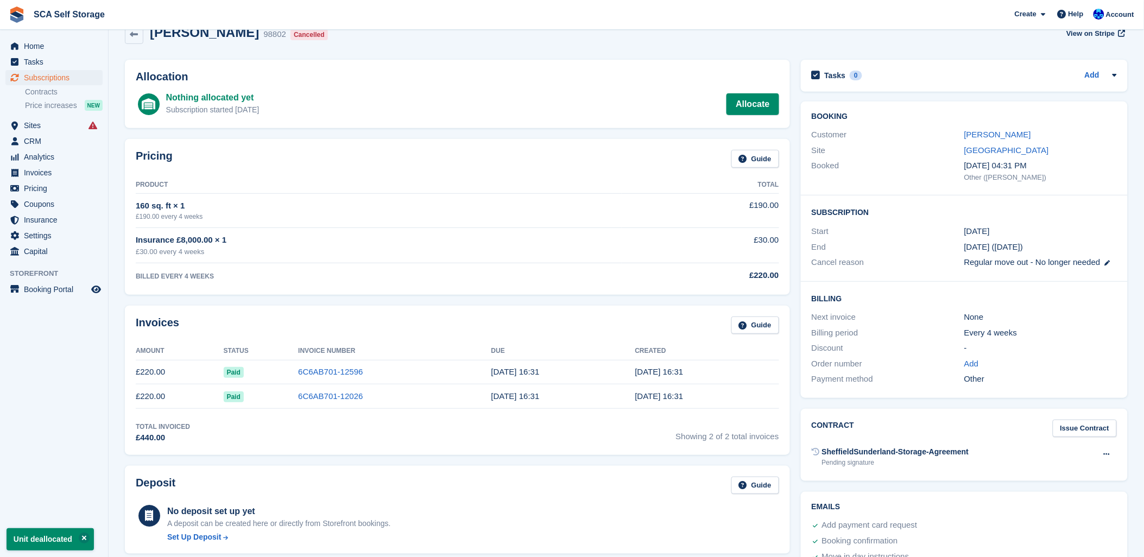
scroll to position [121, 0]
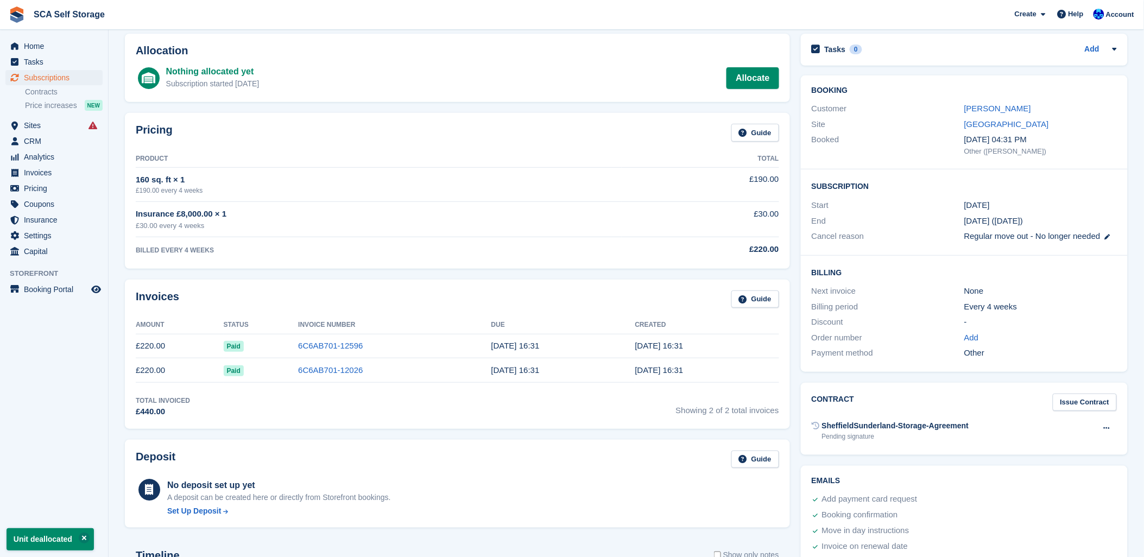
click at [448, 293] on div "Invoices Guide" at bounding box center [457, 302] width 643 height 24
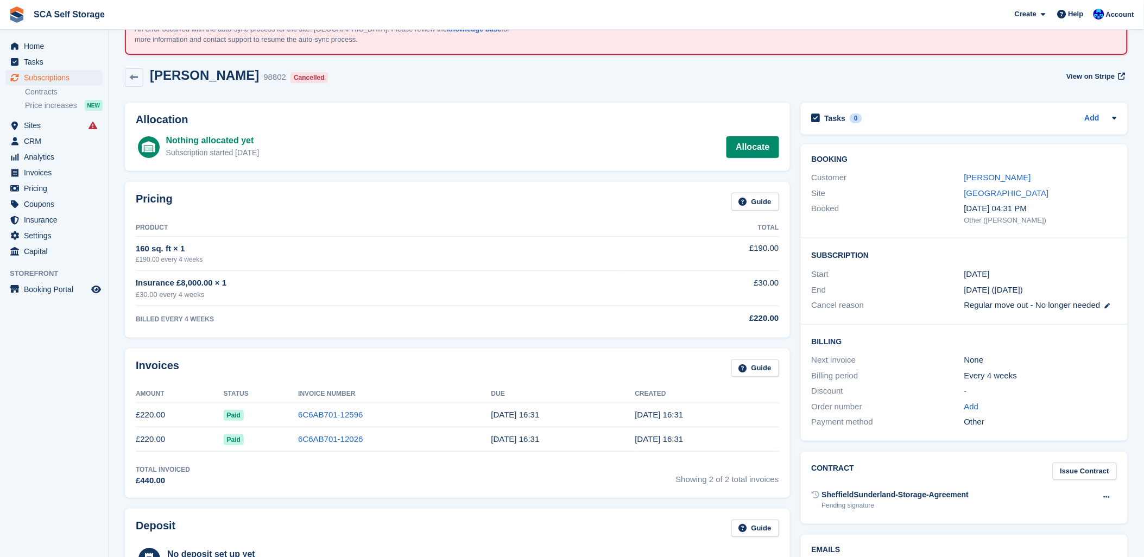
scroll to position [0, 0]
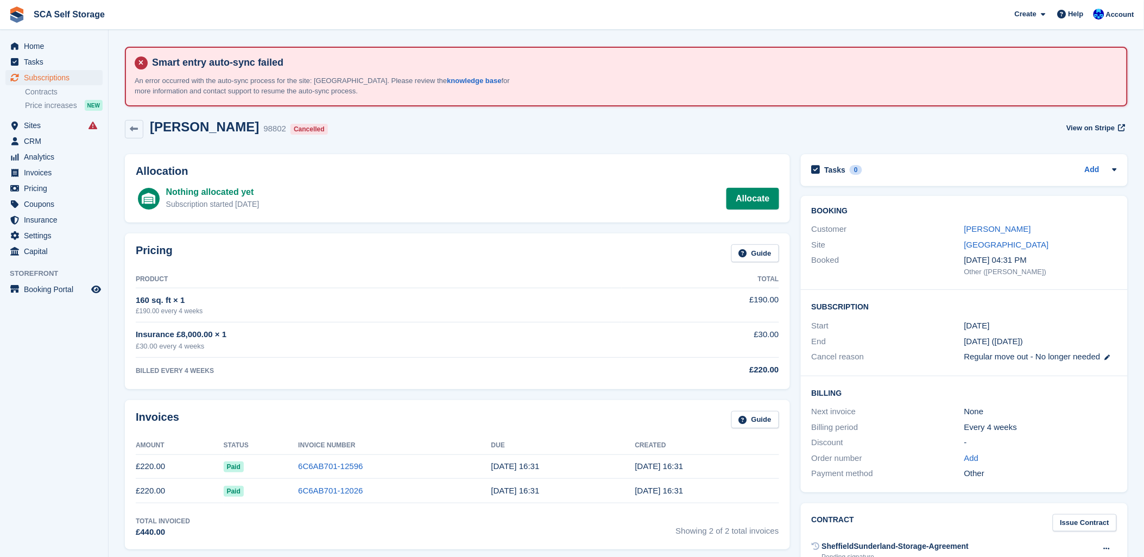
click at [579, 128] on div "John Laylor 98802 Cancelled View on Stripe" at bounding box center [626, 129] width 1003 height 20
click at [988, 225] on link "John Laylor" at bounding box center [997, 228] width 67 height 9
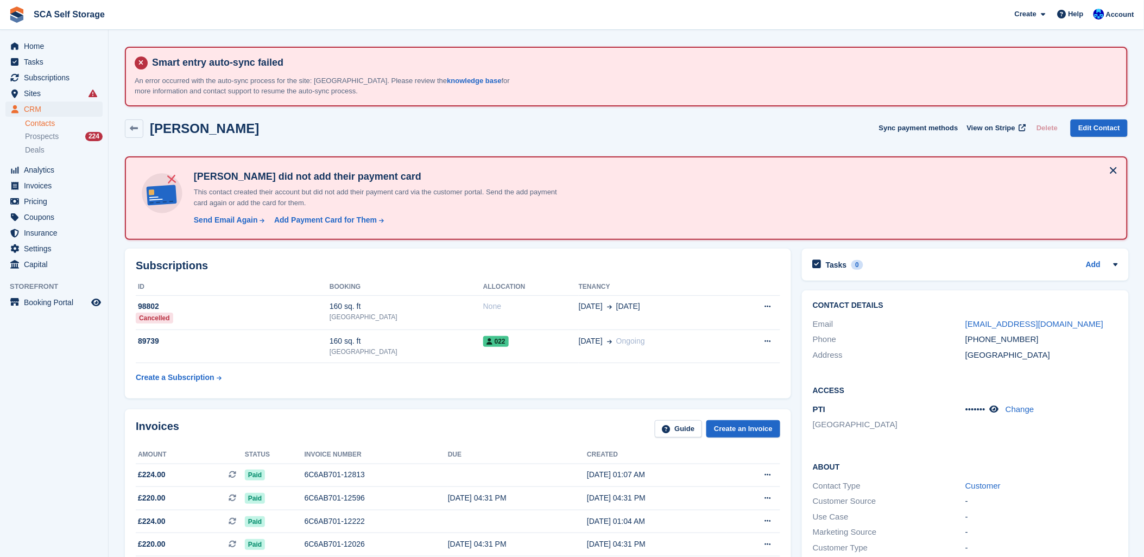
click at [571, 122] on div "John Laylor Sync payment methods View on Stripe Delete Edit Contact" at bounding box center [626, 128] width 1003 height 18
click at [598, 556] on html "SCA Self Storage Create Subscription Invoice Contact Deal Discount Page Help Ch…" at bounding box center [572, 278] width 1144 height 557
drag, startPoint x: 367, startPoint y: 126, endPoint x: 353, endPoint y: 123, distance: 14.5
click at [353, 123] on div "John Laylor Sync payment methods View on Stripe Delete Edit Contact" at bounding box center [626, 128] width 1003 height 18
click at [74, 72] on span "Subscriptions" at bounding box center [56, 77] width 65 height 15
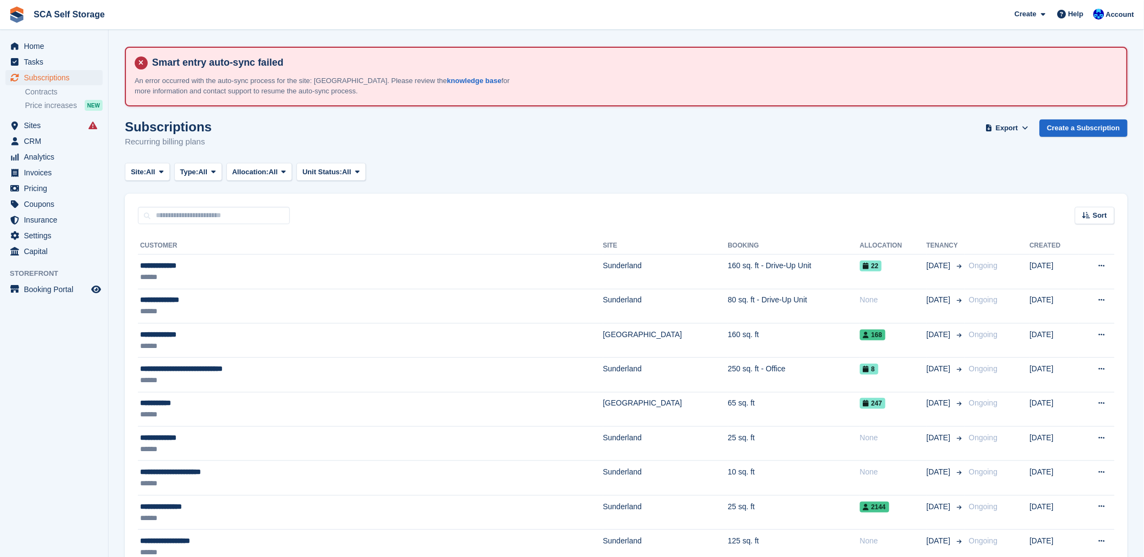
click at [202, 14] on span "SCA Self Storage Create Subscription Invoice Contact Deal Discount Page Help Ch…" at bounding box center [572, 14] width 1144 height 29
drag, startPoint x: 468, startPoint y: 159, endPoint x: 567, endPoint y: 167, distance: 99.6
click at [468, 159] on div "Subscriptions Recurring billing plans Export Export Subscriptions Export a CSV …" at bounding box center [626, 140] width 1003 height 42
drag, startPoint x: 458, startPoint y: 185, endPoint x: 1110, endPoint y: 163, distance: 652.3
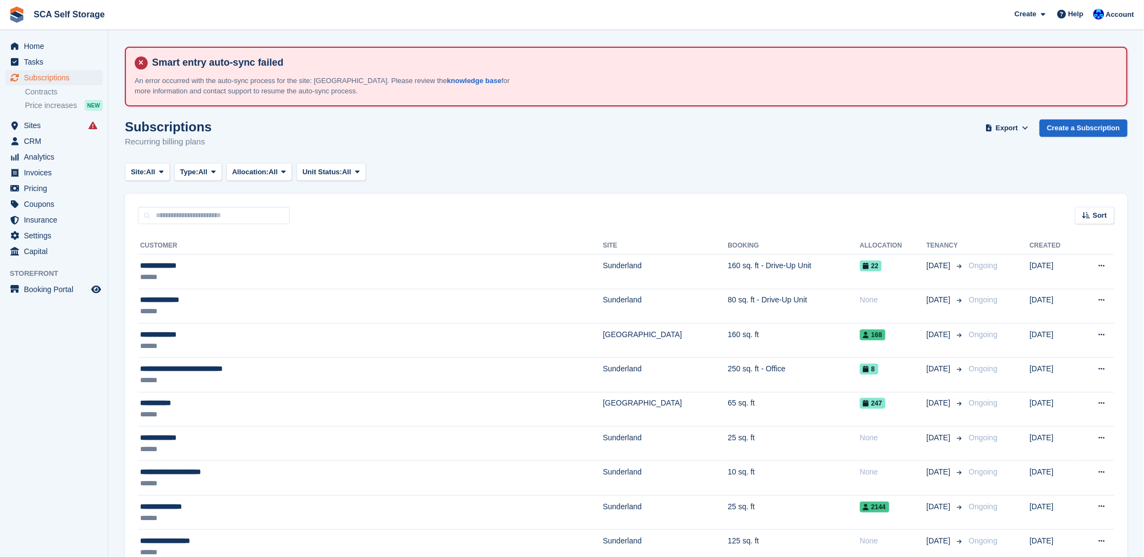
click at [547, 172] on div "Site: All All Sunderland Sheffield Type: All All Upcoming Previous Active Endin…" at bounding box center [626, 172] width 1003 height 18
click at [487, 150] on div "Subscriptions Recurring billing plans Export Export Subscriptions Export a CSV …" at bounding box center [626, 140] width 1003 height 42
click at [45, 128] on span "Sites" at bounding box center [56, 125] width 65 height 15
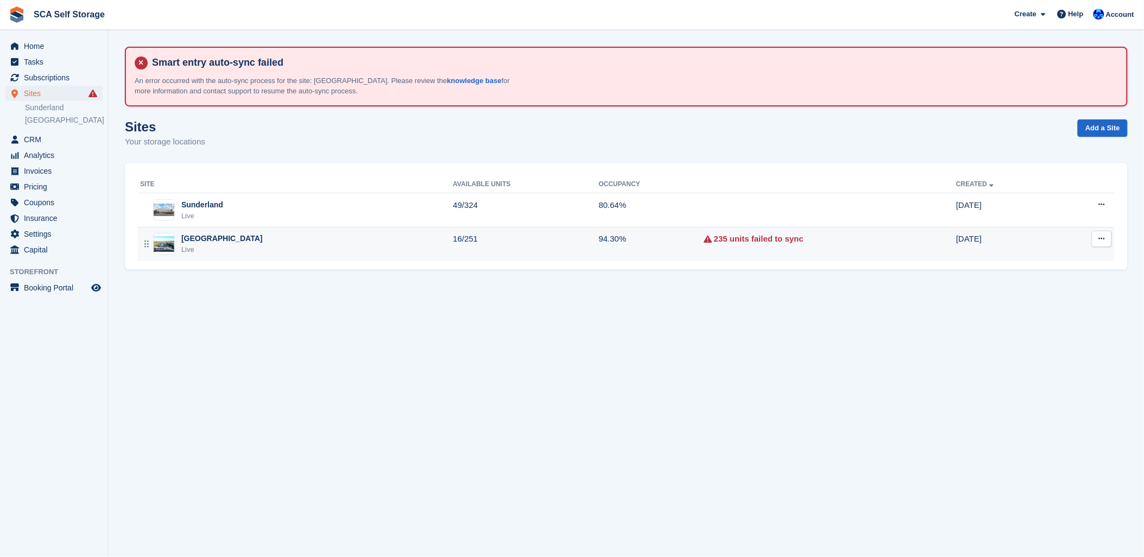
click at [326, 248] on div "Sheffield Live" at bounding box center [296, 244] width 313 height 22
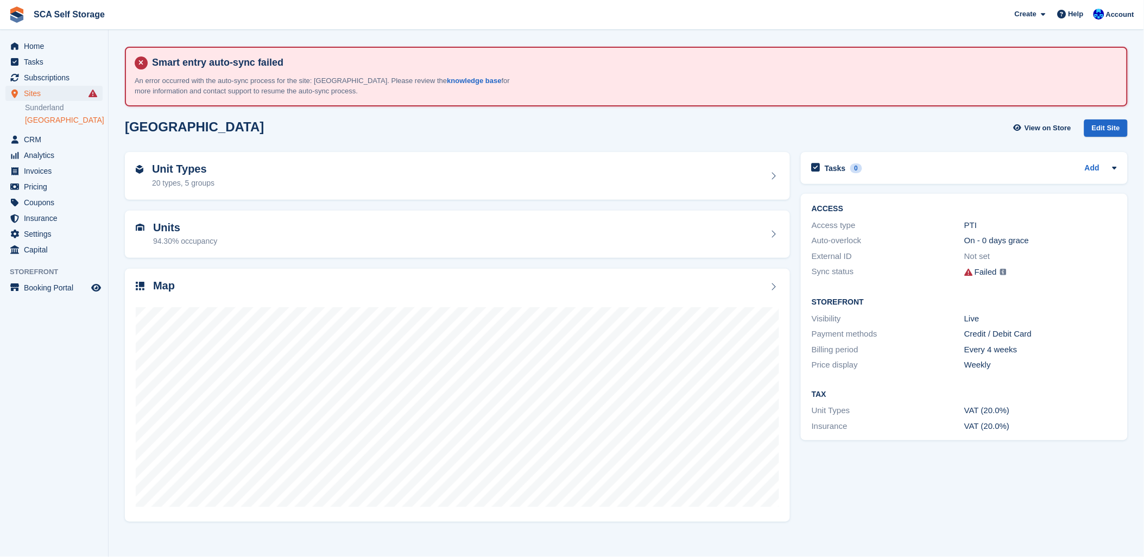
click at [302, 121] on div "Sheffield View on Store Edit Site" at bounding box center [626, 128] width 1003 height 18
click at [51, 73] on span "Subscriptions" at bounding box center [56, 77] width 65 height 15
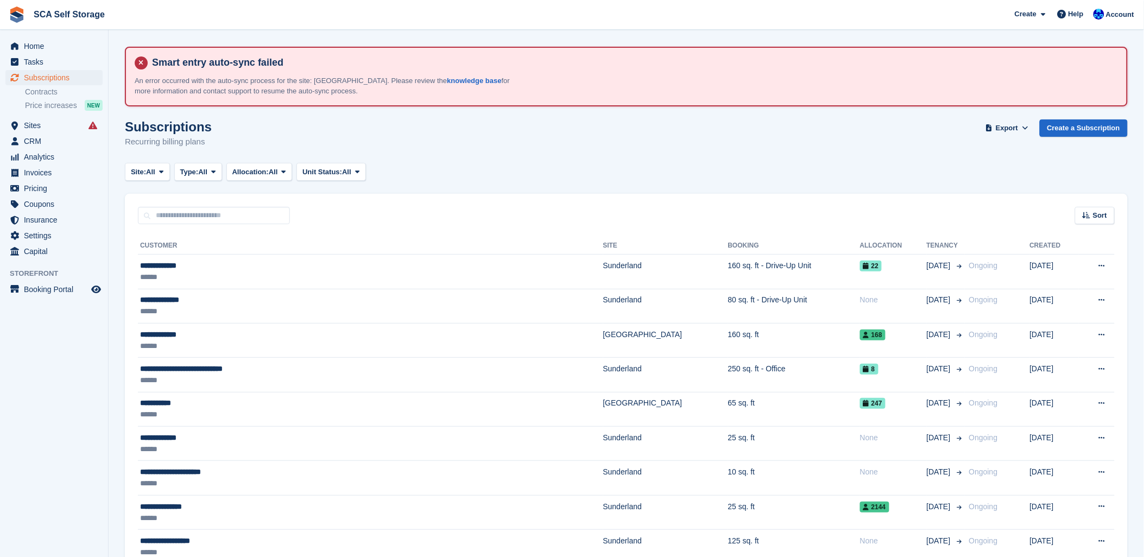
drag, startPoint x: 874, startPoint y: 148, endPoint x: 902, endPoint y: 141, distance: 28.6
click at [894, 144] on div "Subscriptions Recurring billing plans Export Export Subscriptions Export a CSV …" at bounding box center [626, 140] width 1003 height 42
click at [1060, 129] on link "Create a Subscription" at bounding box center [1083, 128] width 88 height 18
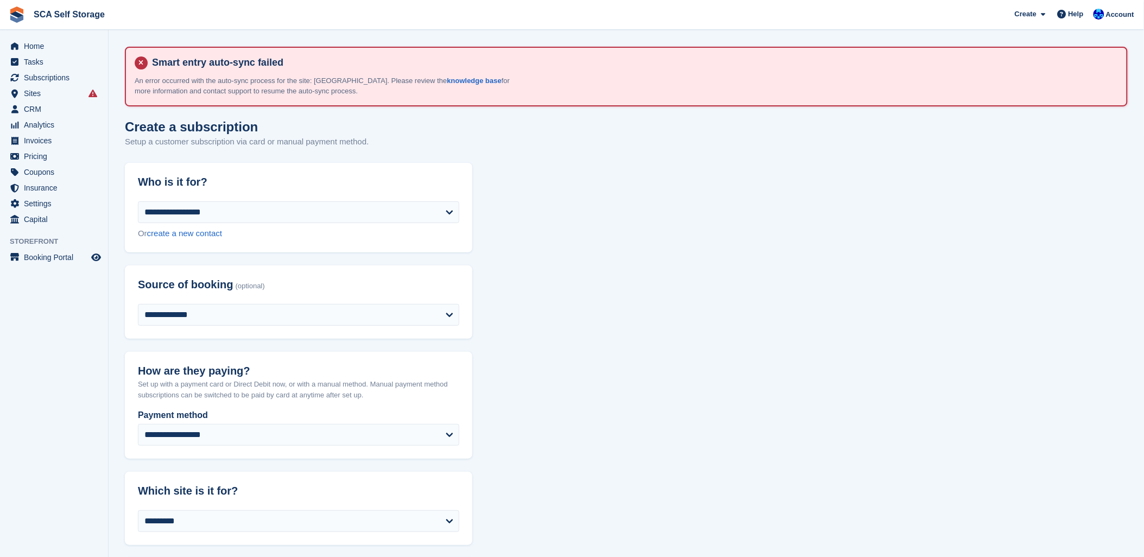
click at [54, 73] on span "Subscriptions" at bounding box center [56, 77] width 65 height 15
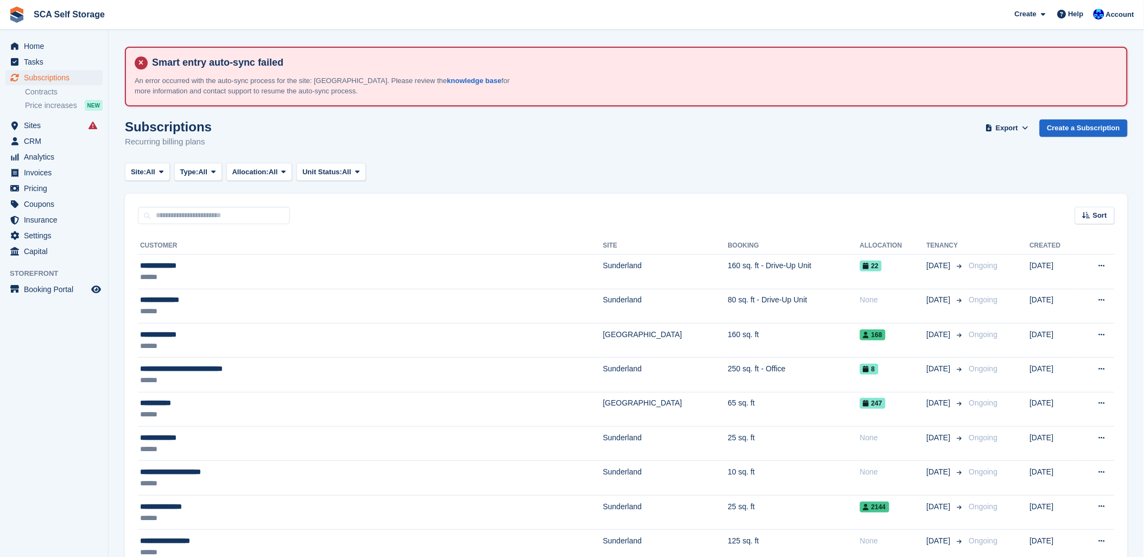
drag, startPoint x: 394, startPoint y: 136, endPoint x: 534, endPoint y: 123, distance: 140.6
click at [534, 123] on div "Subscriptions Recurring billing plans Export Export Subscriptions Export a CSV …" at bounding box center [626, 140] width 1003 height 42
click at [25, 126] on span "Sites" at bounding box center [56, 125] width 65 height 15
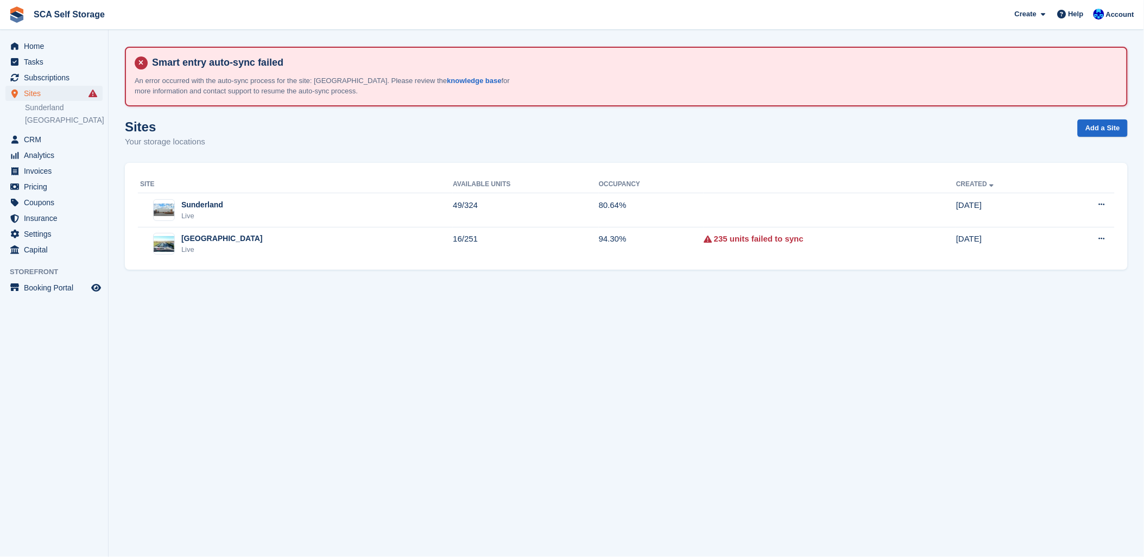
click at [712, 163] on section "Smart entry auto-sync failed An error occurred with the auto-sync process for t…" at bounding box center [626, 278] width 1035 height 557
drag, startPoint x: 430, startPoint y: 126, endPoint x: 327, endPoint y: 126, distance: 103.1
click at [408, 126] on div "Sites Your storage locations Add a Site" at bounding box center [626, 140] width 1003 height 42
click at [46, 81] on span "Subscriptions" at bounding box center [56, 77] width 65 height 15
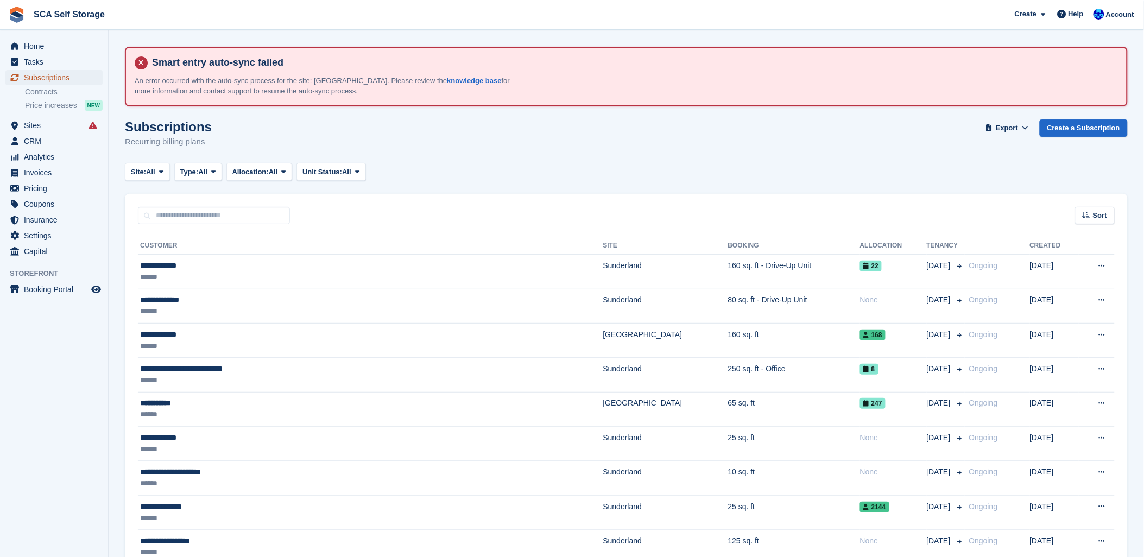
click at [46, 78] on span "Subscriptions" at bounding box center [56, 77] width 65 height 15
click at [551, 143] on div "Subscriptions Recurring billing plans Export Export Subscriptions Export a CSV …" at bounding box center [626, 140] width 1003 height 42
click at [589, 119] on div "Subscriptions Recurring billing plans Export Export Subscriptions Export a CSV …" at bounding box center [626, 140] width 1003 height 42
click at [559, 179] on div "Site: All All Sunderland Sheffield Type: All All Upcoming Previous Active Endin…" at bounding box center [626, 172] width 1003 height 18
drag, startPoint x: 266, startPoint y: 215, endPoint x: 337, endPoint y: 211, distance: 70.7
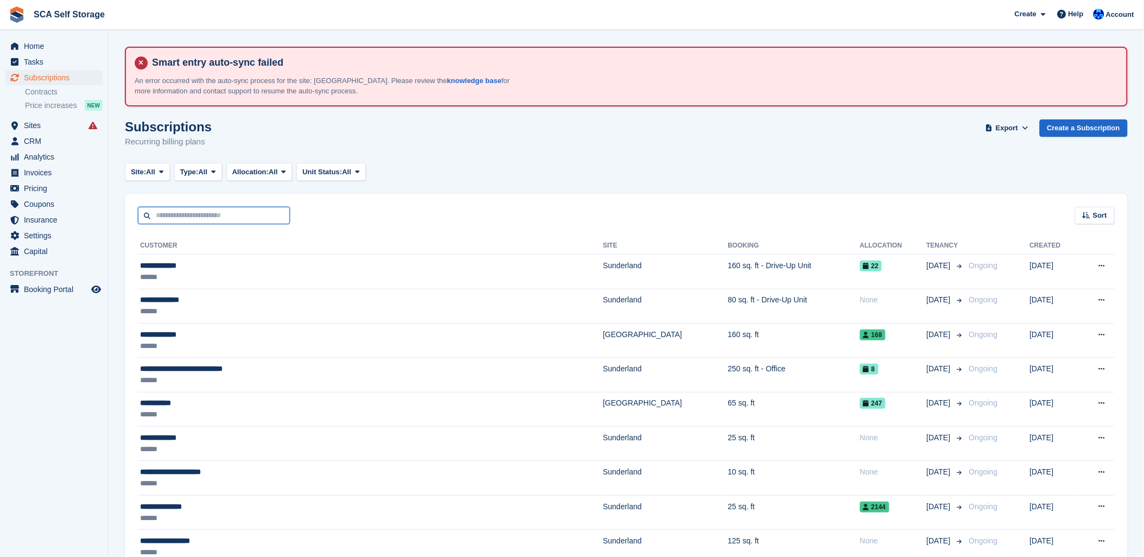
click at [278, 214] on input "text" at bounding box center [214, 216] width 152 height 18
click at [625, 150] on div "Subscriptions Recurring billing plans Export Export Subscriptions Export a CSV …" at bounding box center [626, 140] width 1003 height 42
click at [1082, 132] on link "Create a Subscription" at bounding box center [1083, 128] width 88 height 18
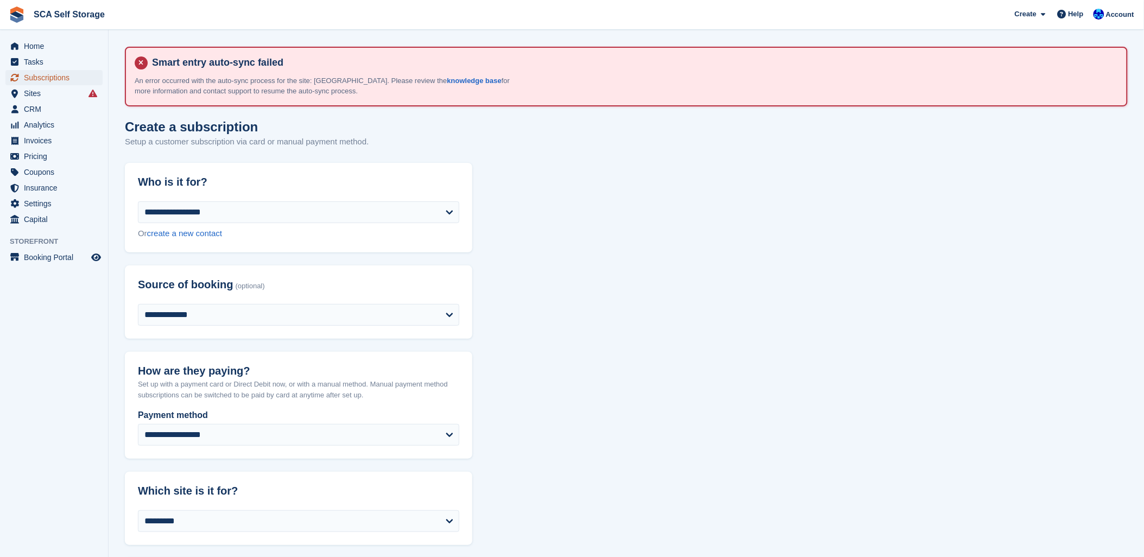
click at [47, 77] on span "Subscriptions" at bounding box center [56, 77] width 65 height 15
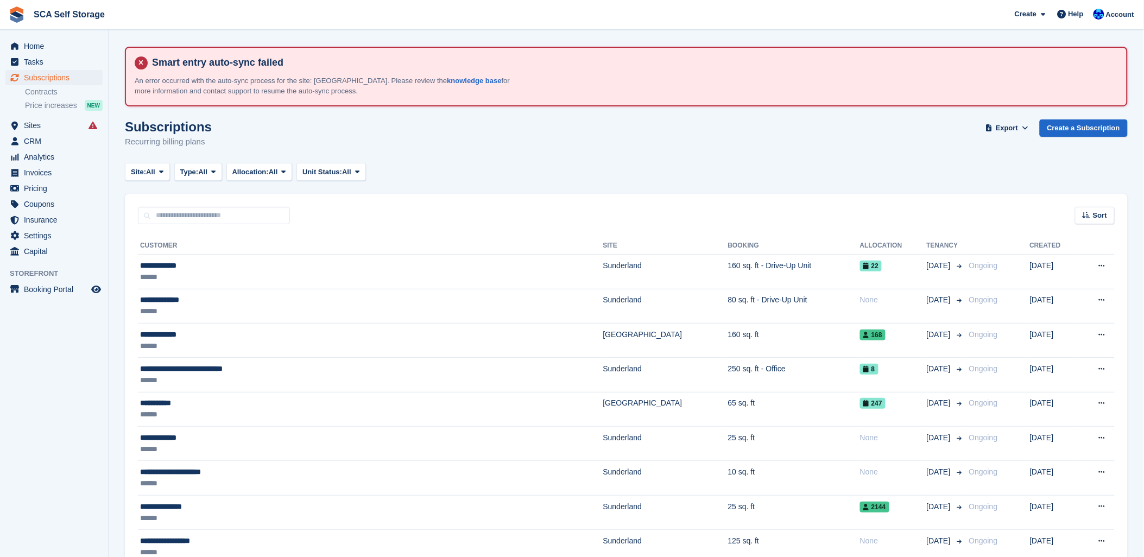
drag, startPoint x: 561, startPoint y: 144, endPoint x: 563, endPoint y: 138, distance: 5.7
click at [561, 142] on div "Subscriptions Recurring billing plans Export Export Subscriptions Export a CSV …" at bounding box center [626, 140] width 1003 height 42
click at [416, 143] on div "Subscriptions Recurring billing plans Export Export Subscriptions Export a CSV …" at bounding box center [626, 140] width 1003 height 42
click at [45, 75] on span "Subscriptions" at bounding box center [56, 77] width 65 height 15
drag, startPoint x: 408, startPoint y: 162, endPoint x: 376, endPoint y: 179, distance: 36.4
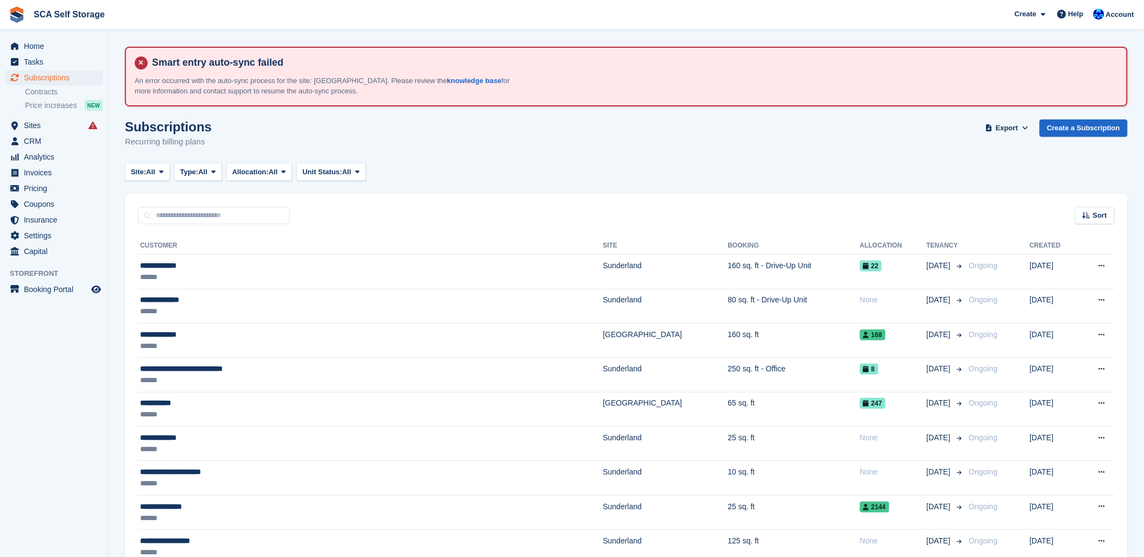
click at [408, 163] on div "Site: All All Sunderland Sheffield Type: All All Upcoming Previous Active Endin…" at bounding box center [626, 172] width 1003 height 18
click at [1105, 121] on link "Create a Subscription" at bounding box center [1083, 128] width 88 height 18
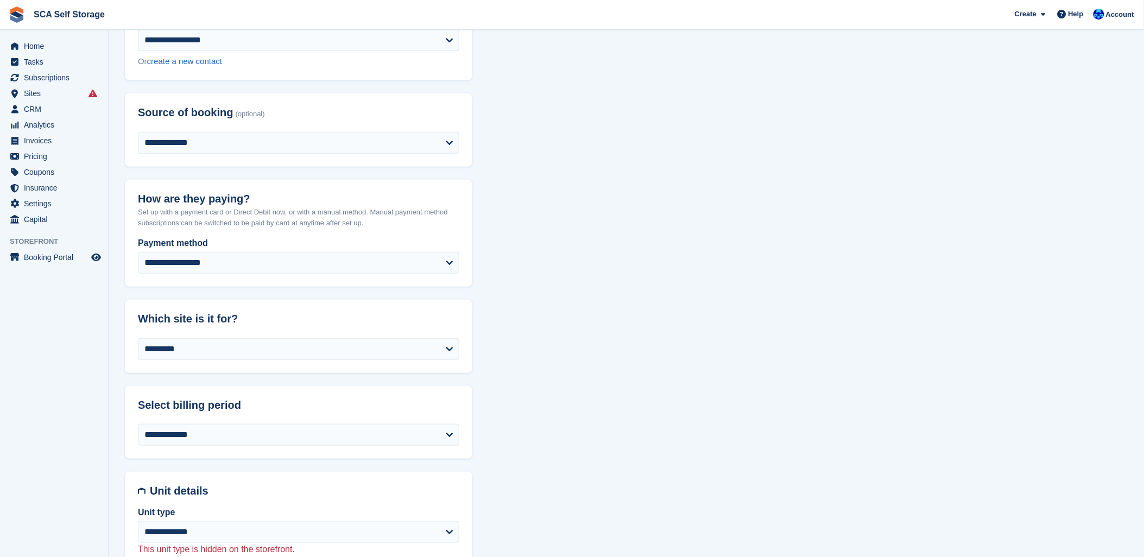
scroll to position [181, 0]
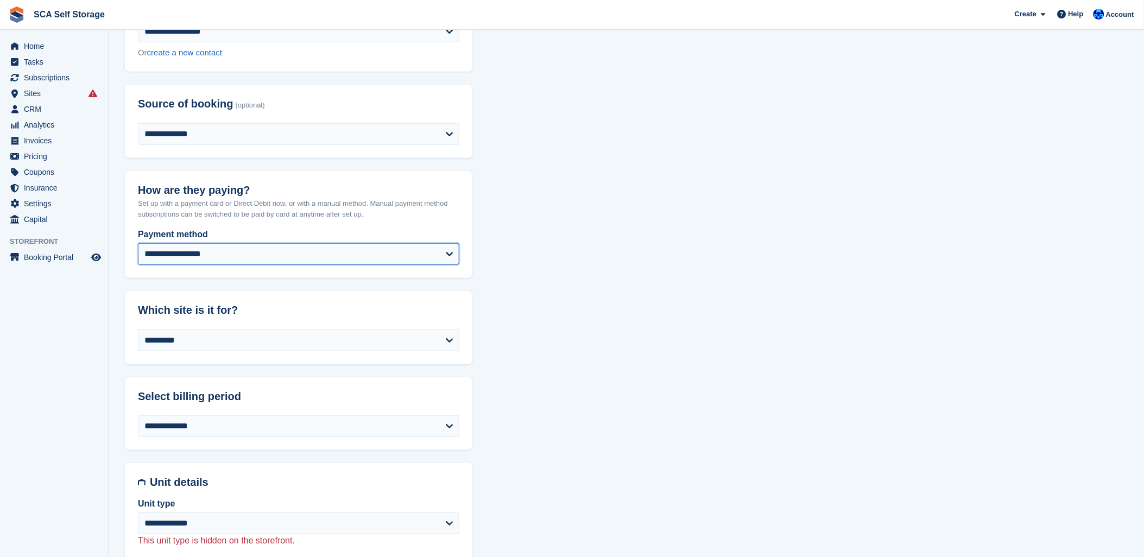
click at [219, 257] on select "**********" at bounding box center [298, 254] width 321 height 22
select select "*****"
click at [138, 243] on select "**********" at bounding box center [298, 254] width 321 height 22
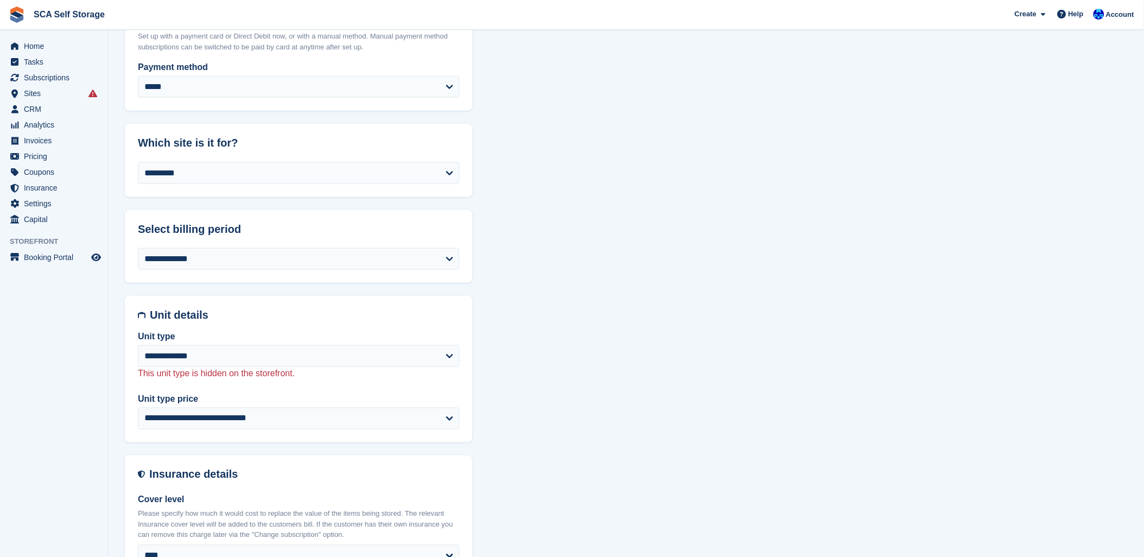
select select
select select "*****"
select select "****"
select select "*"
select select "****"
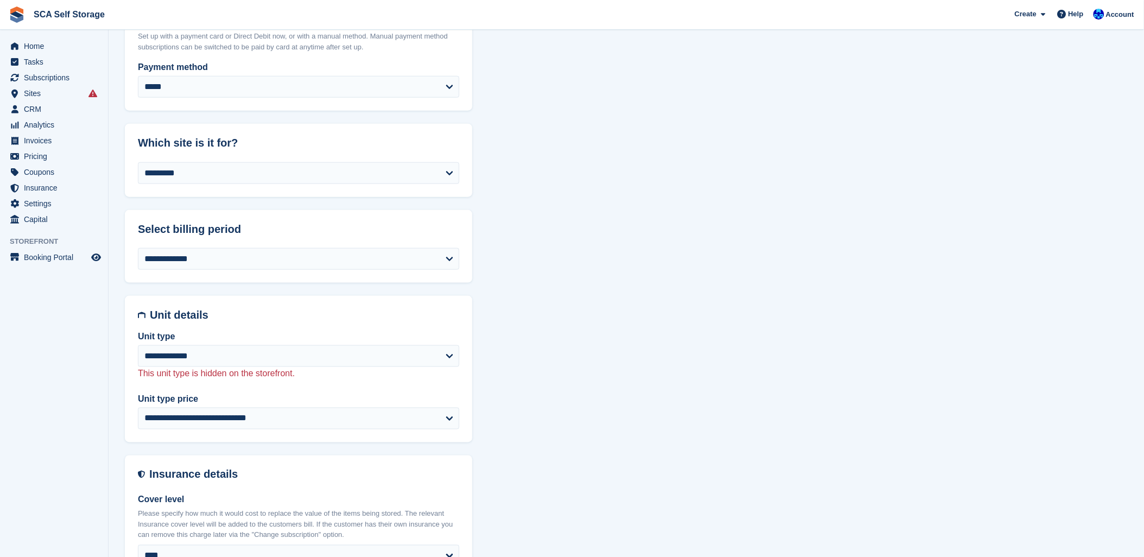
select select "*****"
select select
select select "***"
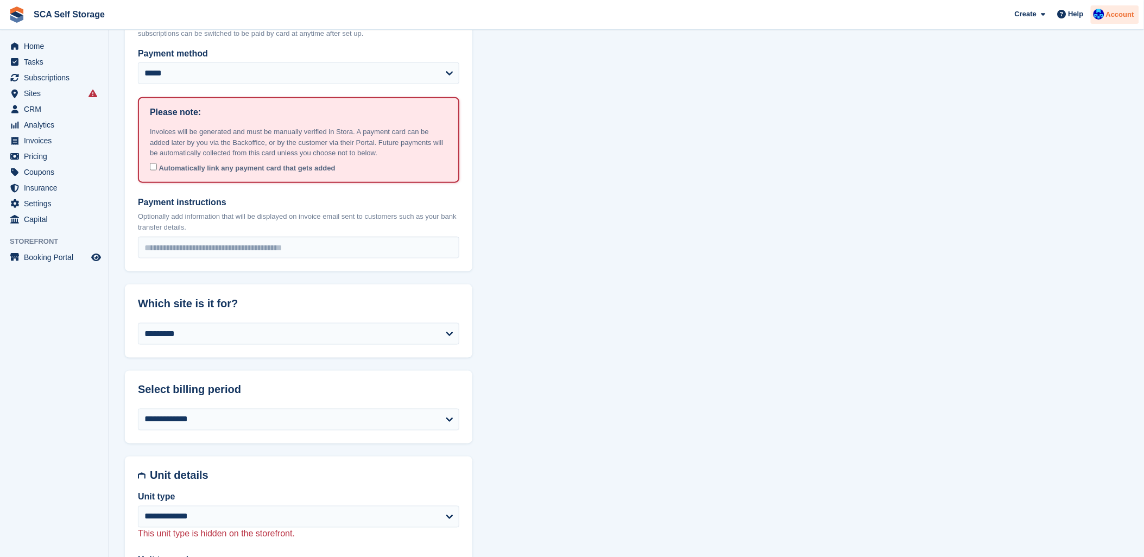
click at [1117, 22] on div "Account" at bounding box center [1115, 14] width 48 height 19
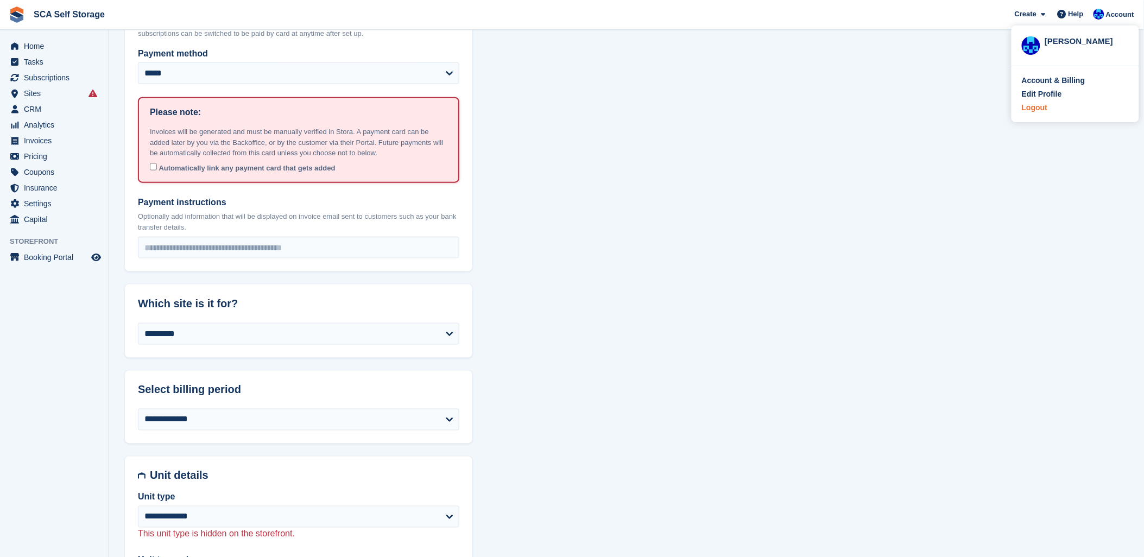
click at [1036, 109] on div "Logout" at bounding box center [1035, 107] width 26 height 11
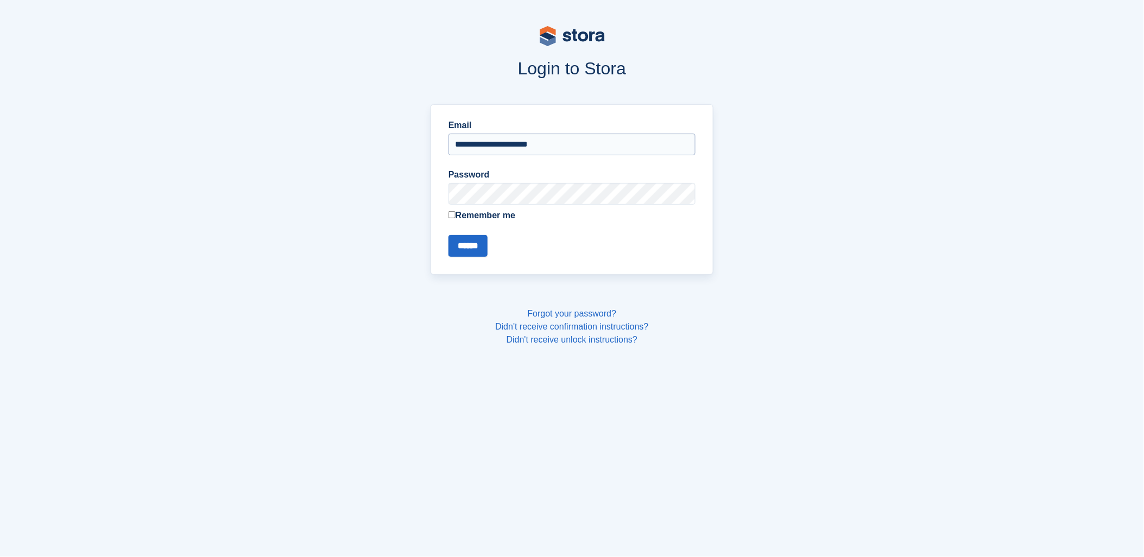
click at [522, 147] on input "**********" at bounding box center [571, 145] width 247 height 22
click at [512, 143] on input "**********" at bounding box center [571, 145] width 247 height 22
type input "**********"
click at [470, 249] on input "******" at bounding box center [467, 246] width 39 height 22
